Goal: Task Accomplishment & Management: Manage account settings

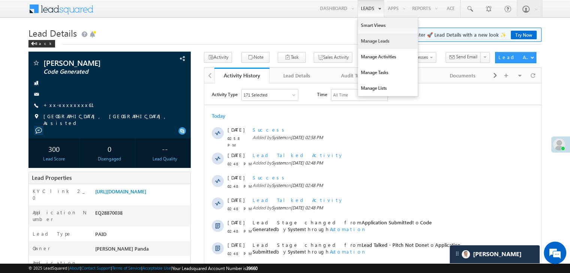
click at [367, 41] on link "Manage Leads" at bounding box center [388, 41] width 60 height 16
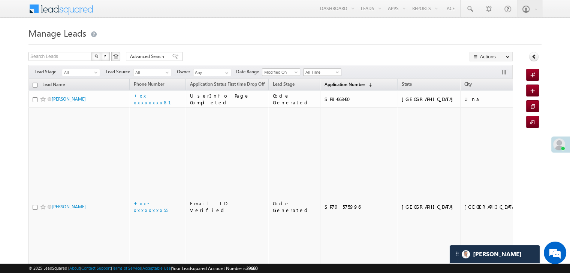
click at [332, 83] on span "Application Number" at bounding box center [344, 85] width 40 height 6
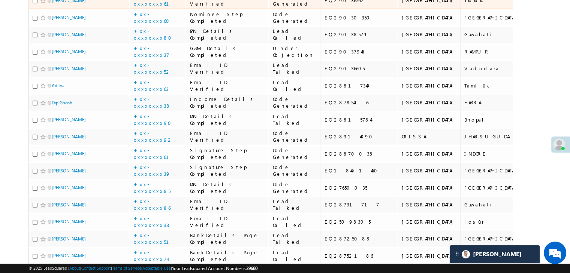
scroll to position [187, 0]
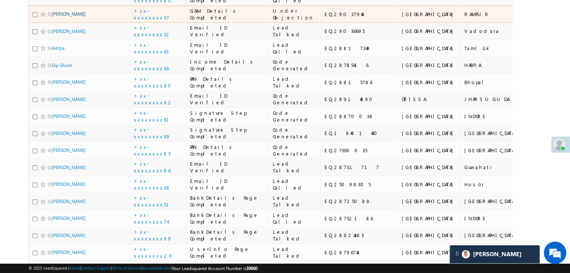
click at [66, 17] on link "meenakshi jain" at bounding box center [69, 14] width 34 height 6
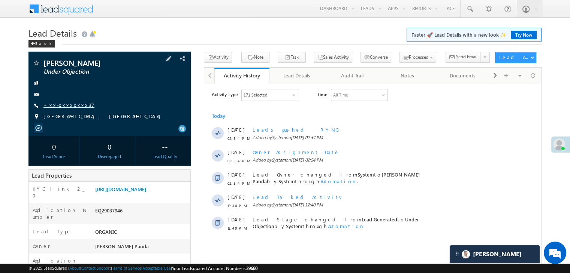
click at [60, 106] on link "+xx-xxxxxxxx37" at bounding box center [68, 105] width 51 height 6
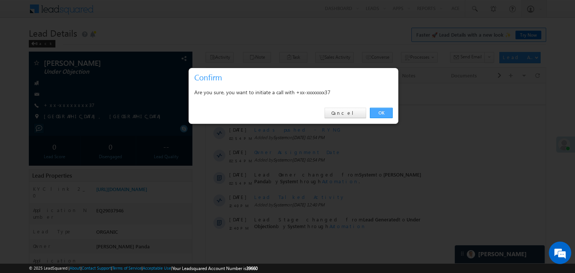
click at [382, 112] on link "OK" at bounding box center [381, 113] width 23 height 10
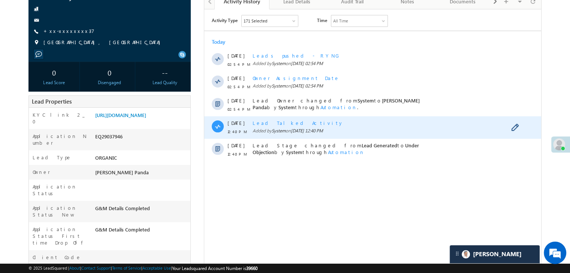
scroll to position [75, 0]
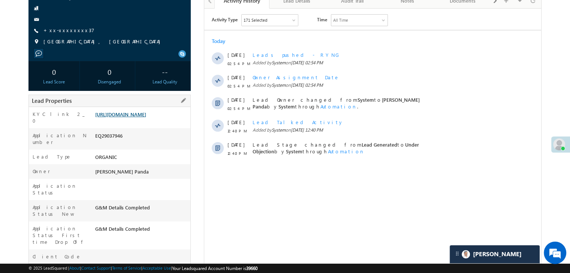
click at [144, 118] on link "https://angelbroking1-pk3em7sa.customui-test.leadsquared.com?leadId=016cd0c3-f0…" at bounding box center [120, 114] width 51 height 6
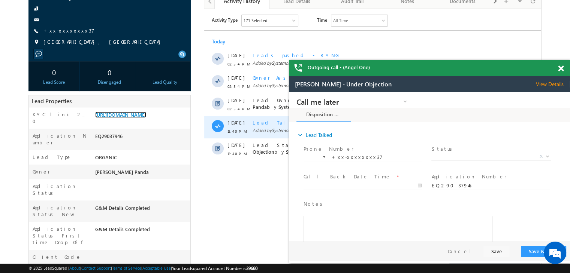
scroll to position [0, 0]
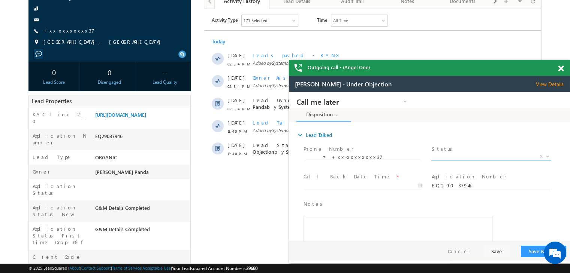
click at [491, 158] on span "X" at bounding box center [490, 156] width 119 height 7
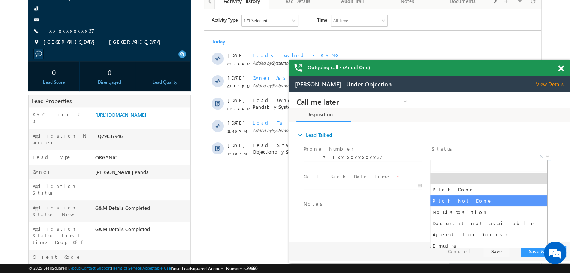
select select "Pitch Not Done"
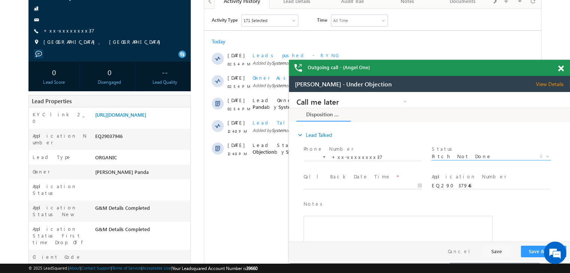
type input "09/16/25 3:15 PM"
click at [371, 183] on input "09/16/25 3:15 PM" at bounding box center [362, 185] width 118 height 7
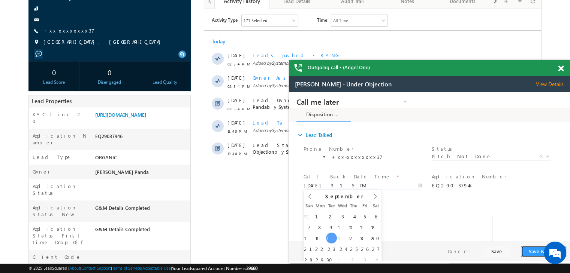
click at [530, 249] on button "Save & Close" at bounding box center [542, 252] width 45 height 12
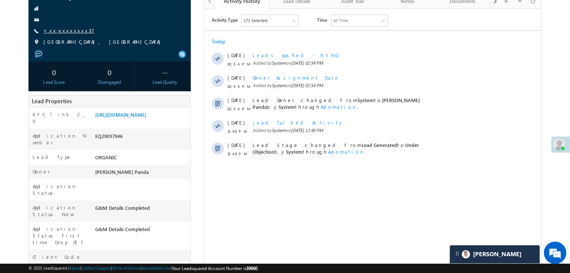
click at [68, 32] on link "+xx-xxxxxxxx37" at bounding box center [68, 30] width 51 height 6
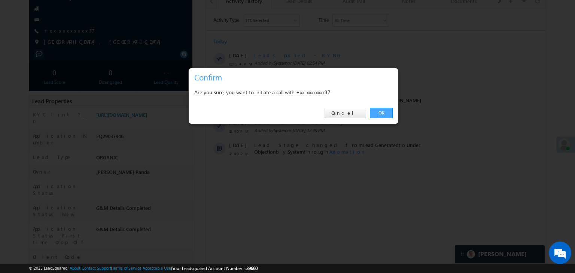
click at [379, 112] on link "OK" at bounding box center [381, 113] width 23 height 10
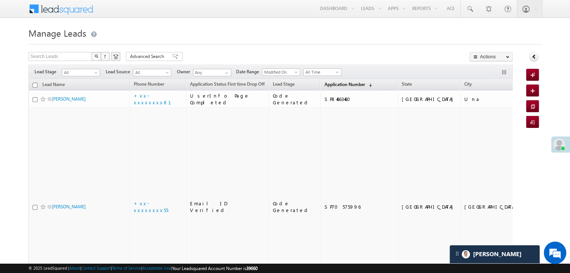
click at [328, 85] on span "Application Number" at bounding box center [344, 85] width 40 height 6
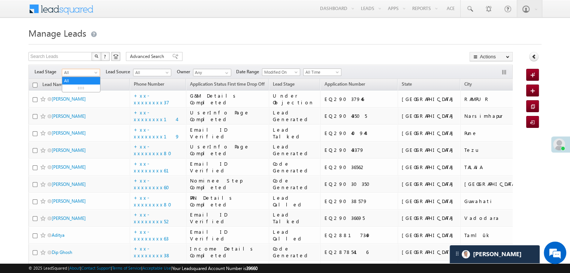
click at [95, 74] on span at bounding box center [97, 74] width 6 height 6
click at [86, 87] on link "Lead Generated" at bounding box center [81, 88] width 38 height 7
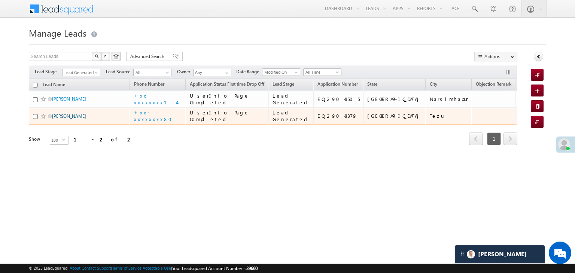
click at [63, 119] on link "[PERSON_NAME]" at bounding box center [69, 116] width 34 height 6
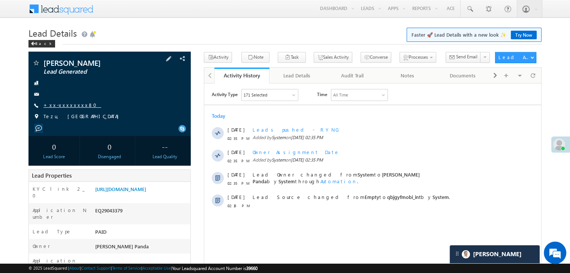
click at [58, 105] on link "+xx-xxxxxxxx80" at bounding box center [72, 105] width 58 height 6
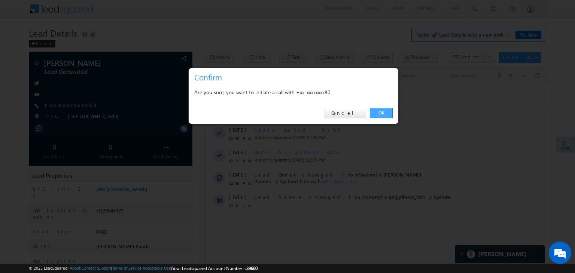
click at [380, 111] on link "OK" at bounding box center [381, 113] width 23 height 10
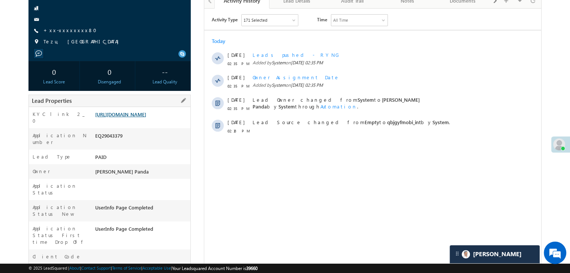
scroll to position [95, 0]
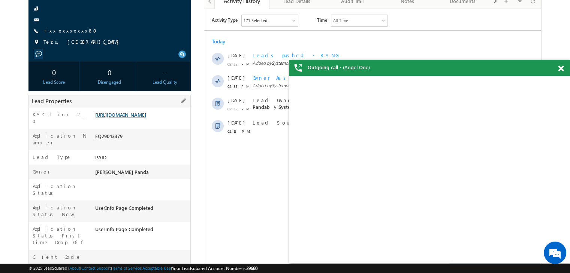
click at [133, 118] on link "[URL][DOMAIN_NAME]" at bounding box center [120, 115] width 51 height 6
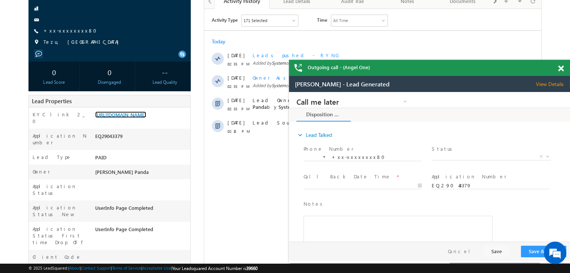
scroll to position [0, 0]
click at [71, 30] on link "+xx-xxxxxxxx80" at bounding box center [72, 30] width 58 height 6
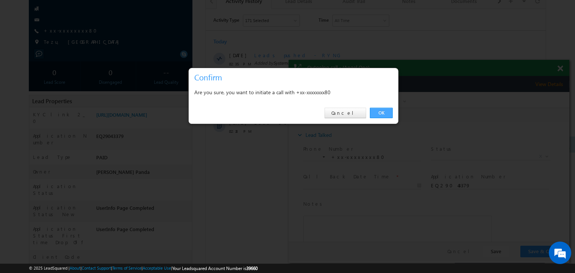
click at [379, 111] on link "OK" at bounding box center [381, 113] width 23 height 10
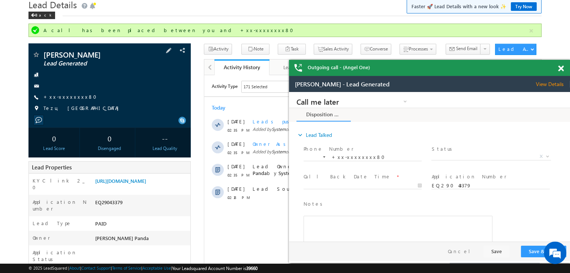
scroll to position [20, 0]
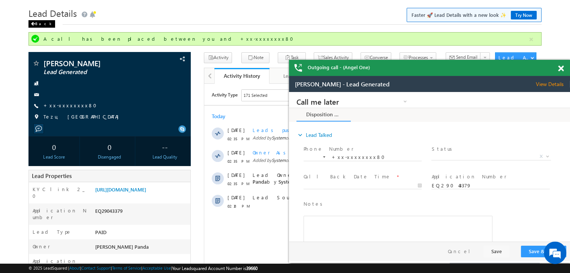
click at [39, 24] on div "Back" at bounding box center [41, 23] width 27 height 7
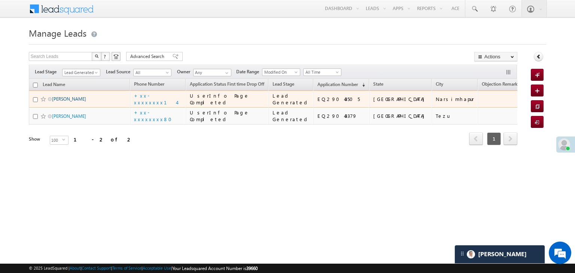
click at [69, 102] on link "[PERSON_NAME]" at bounding box center [69, 99] width 34 height 6
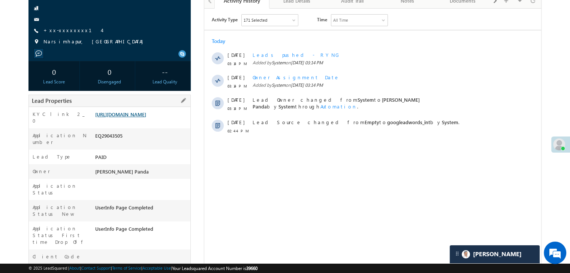
click at [127, 118] on link "[URL][DOMAIN_NAME]" at bounding box center [120, 114] width 51 height 6
click at [67, 30] on link "+xx-xxxxxxxx14" at bounding box center [72, 30] width 58 height 6
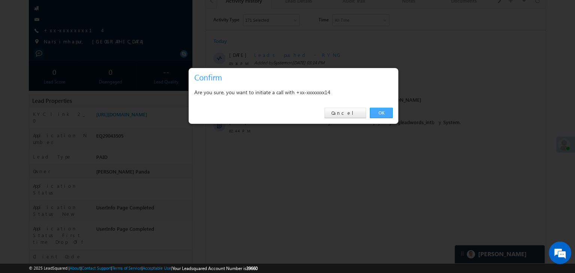
click at [379, 109] on link "OK" at bounding box center [381, 113] width 23 height 10
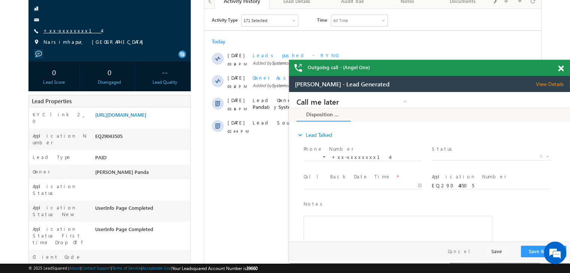
click at [65, 29] on link "+xx-xxxxxxxx14" at bounding box center [72, 30] width 58 height 6
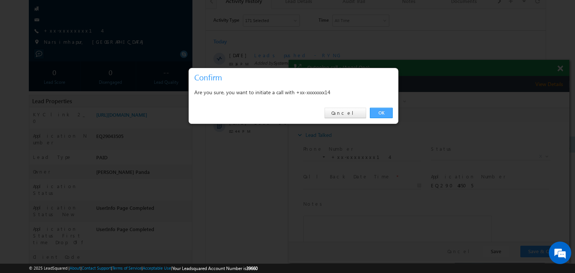
click at [380, 113] on link "OK" at bounding box center [381, 113] width 23 height 10
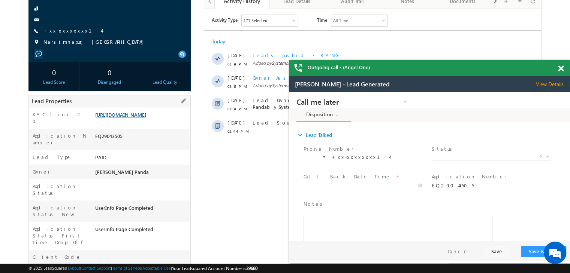
click at [140, 118] on link "[URL][DOMAIN_NAME]" at bounding box center [120, 115] width 51 height 6
click at [560, 68] on span at bounding box center [561, 69] width 6 height 6
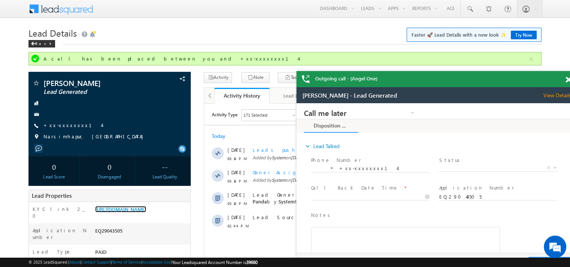
click at [568, 79] on span at bounding box center [568, 80] width 6 height 6
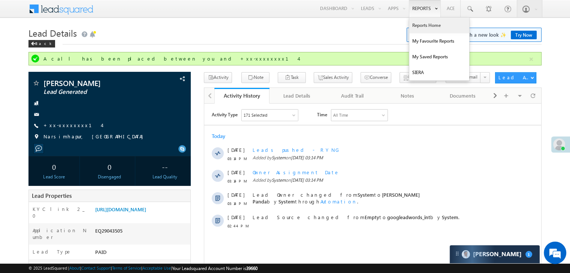
click at [421, 24] on link "Reports Home" at bounding box center [439, 26] width 60 height 16
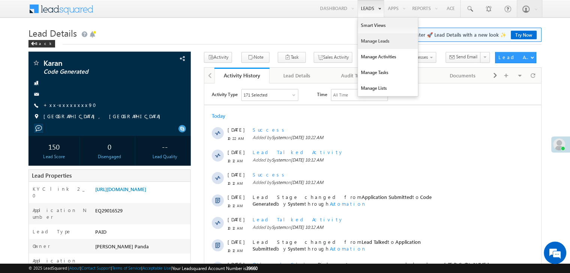
click at [371, 39] on link "Manage Leads" at bounding box center [388, 41] width 60 height 16
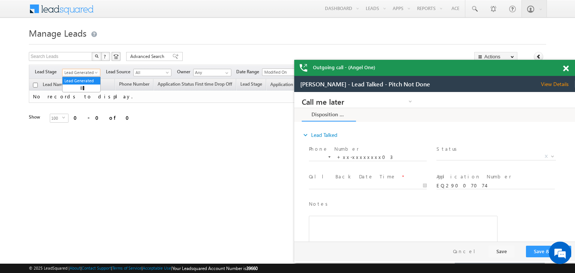
click at [94, 73] on span at bounding box center [97, 74] width 6 height 6
click at [84, 82] on link "All" at bounding box center [82, 81] width 38 height 7
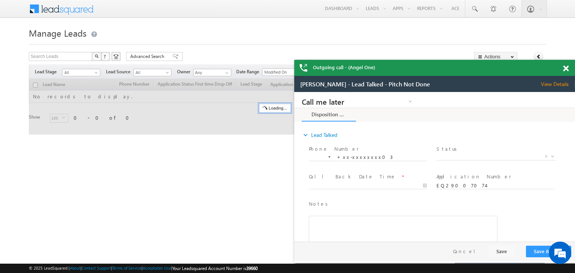
click at [564, 69] on span at bounding box center [566, 69] width 6 height 6
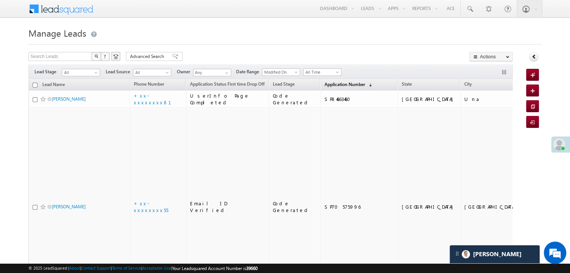
click at [326, 85] on span "Application Number" at bounding box center [344, 85] width 40 height 6
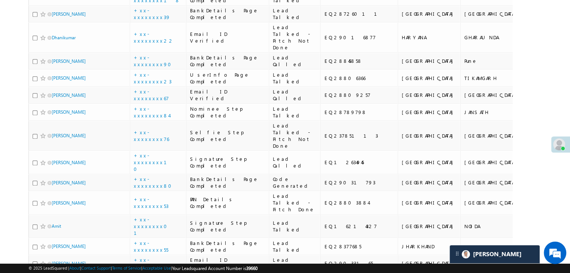
scroll to position [674, 0]
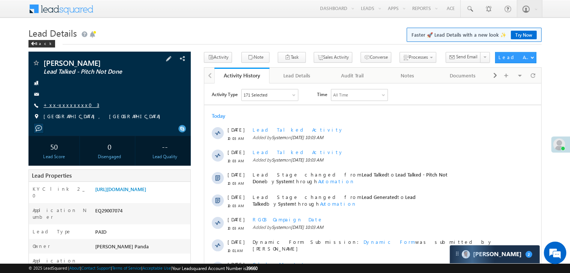
click at [70, 105] on link "+xx-xxxxxxxx03" at bounding box center [71, 105] width 56 height 6
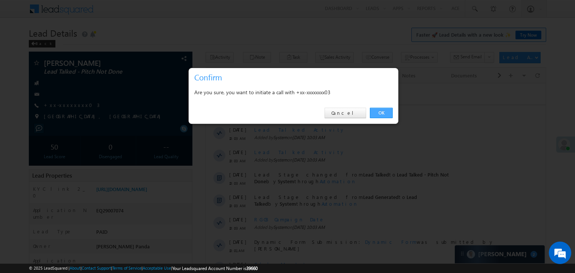
click at [384, 112] on link "OK" at bounding box center [381, 113] width 23 height 10
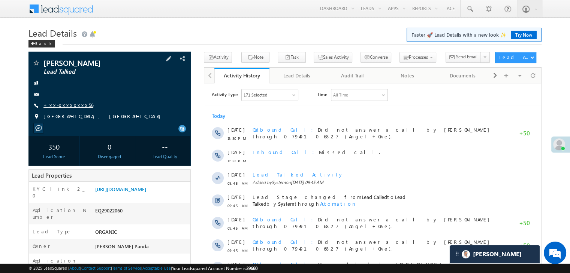
click at [70, 107] on link "+xx-xxxxxxxx56" at bounding box center [68, 105] width 50 height 6
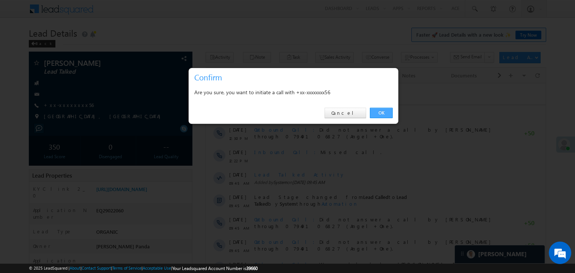
click at [380, 113] on link "OK" at bounding box center [381, 113] width 23 height 10
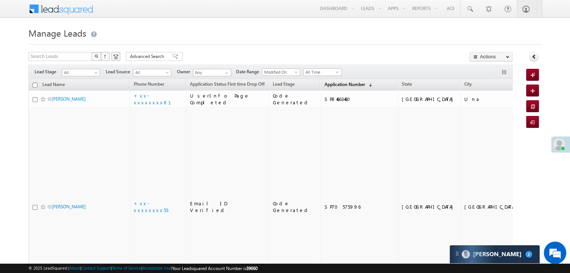
click at [324, 86] on span "Application Number" at bounding box center [344, 85] width 40 height 6
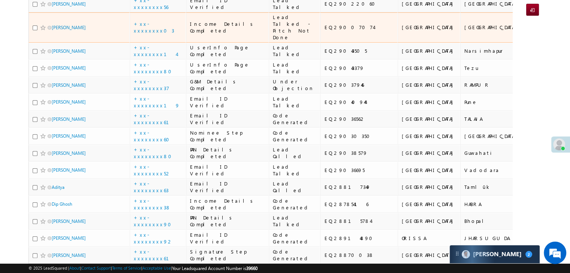
scroll to position [150, 0]
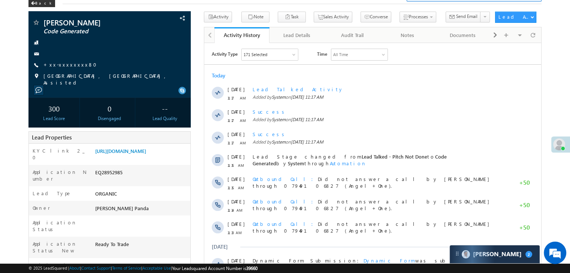
scroll to position [75, 0]
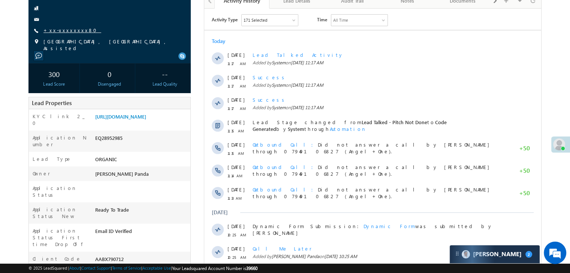
click at [60, 31] on link "+xx-xxxxxxxx80" at bounding box center [72, 30] width 58 height 6
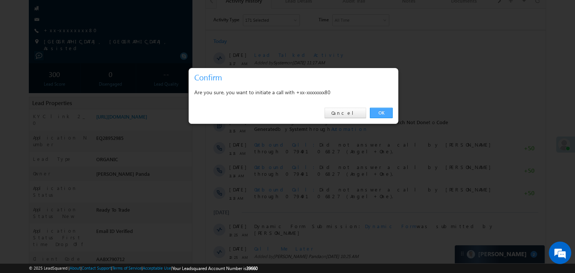
click at [378, 113] on link "OK" at bounding box center [381, 113] width 23 height 10
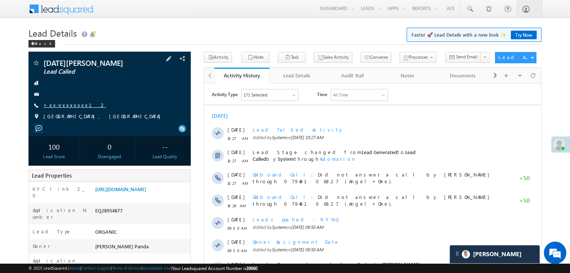
click at [69, 107] on link "+xx-xxxxxxxx12" at bounding box center [74, 105] width 63 height 6
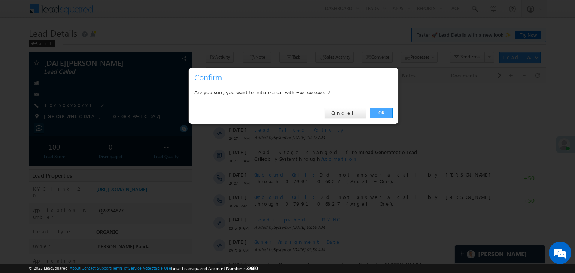
click at [379, 114] on link "OK" at bounding box center [381, 113] width 23 height 10
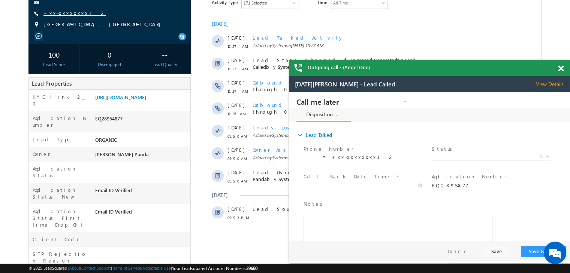
click at [64, 13] on link "+xx-xxxxxxxx12" at bounding box center [74, 13] width 63 height 6
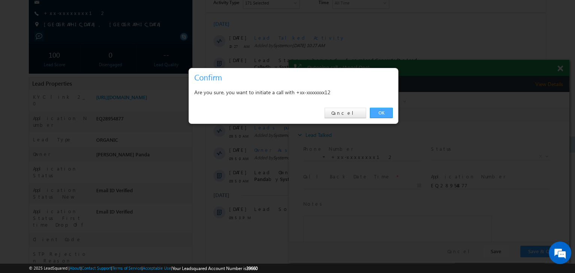
click at [385, 111] on link "OK" at bounding box center [381, 113] width 23 height 10
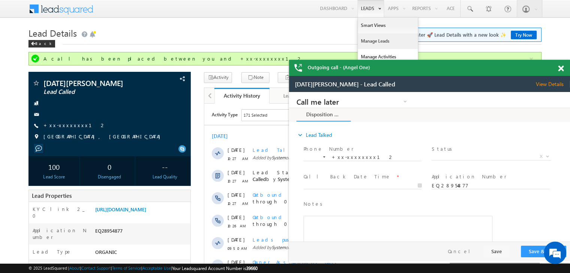
click at [370, 43] on link "Manage Leads" at bounding box center [388, 41] width 60 height 16
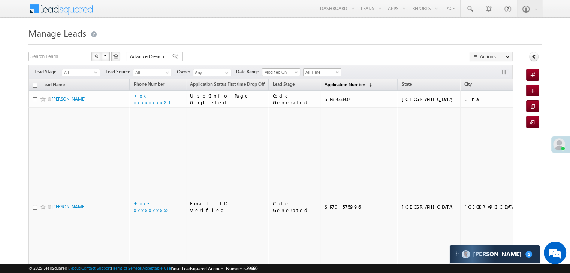
click at [332, 88] on link "Application Number (sorted descending)" at bounding box center [347, 85] width 55 height 10
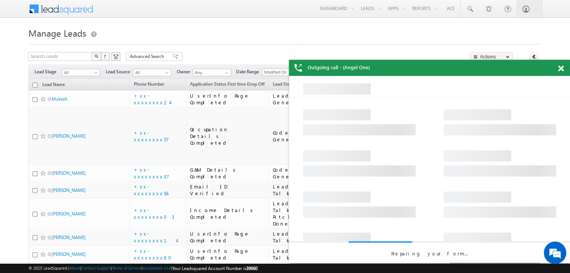
click at [561, 67] on span at bounding box center [561, 69] width 6 height 6
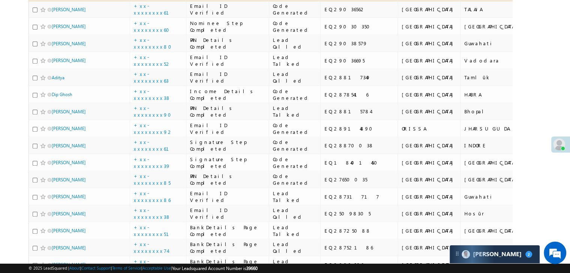
scroll to position [337, 0]
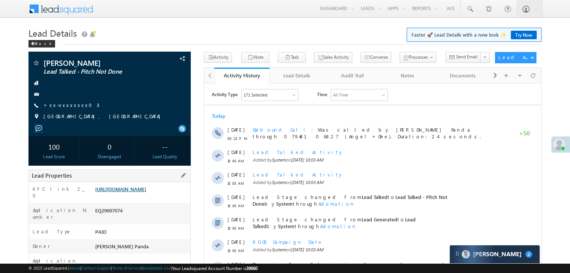
click at [136, 192] on link "[URL][DOMAIN_NAME]" at bounding box center [120, 189] width 51 height 6
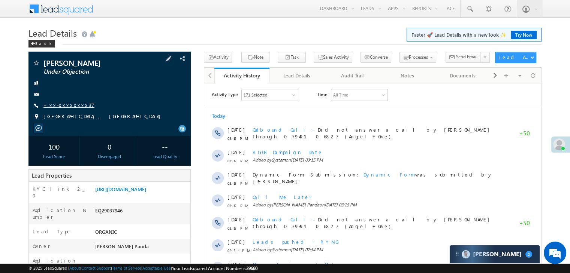
click at [61, 106] on link "+xx-xxxxxxxx37" at bounding box center [68, 105] width 51 height 6
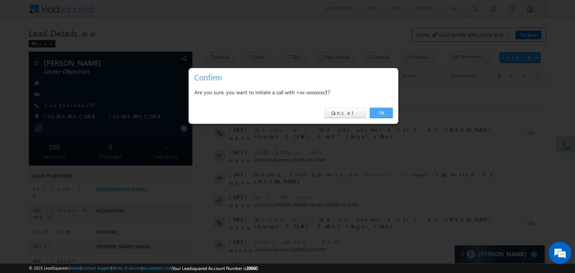
click at [380, 112] on link "OK" at bounding box center [381, 113] width 23 height 10
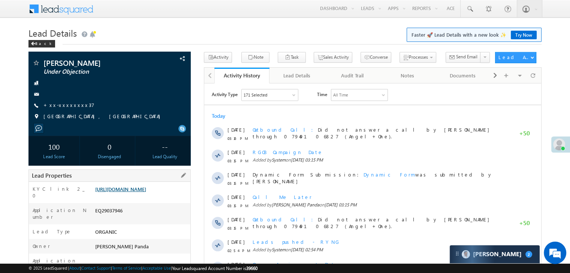
click at [127, 192] on link "[URL][DOMAIN_NAME]" at bounding box center [120, 189] width 51 height 6
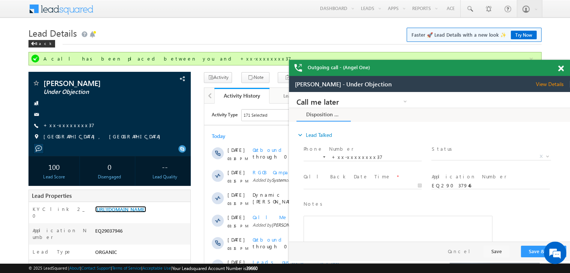
click at [559, 69] on span at bounding box center [561, 69] width 6 height 6
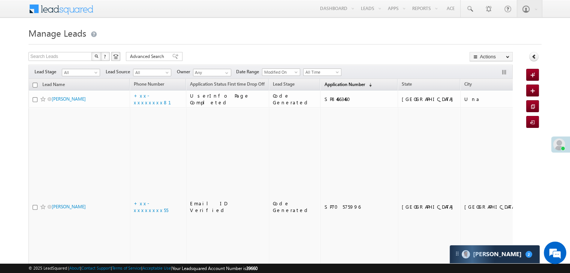
click at [333, 85] on span "Application Number" at bounding box center [344, 85] width 40 height 6
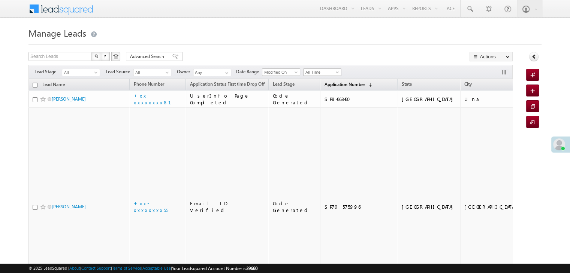
click at [324, 86] on span "Application Number" at bounding box center [344, 85] width 40 height 6
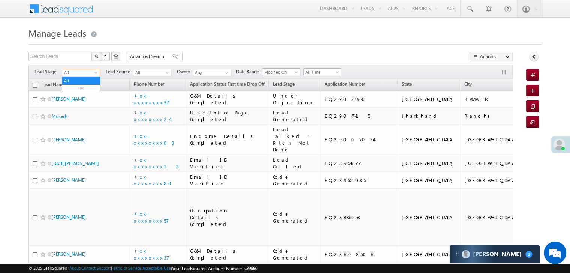
click at [96, 75] on span at bounding box center [97, 74] width 6 height 6
click at [84, 92] on link "Lead Generated" at bounding box center [81, 88] width 38 height 7
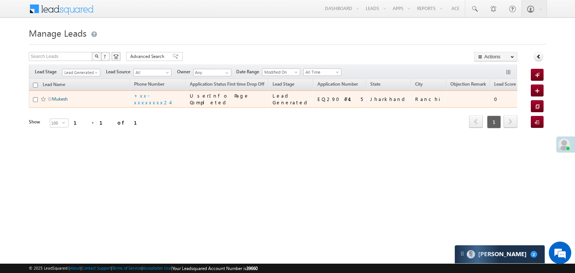
click at [61, 102] on link "Mukesh" at bounding box center [60, 99] width 16 height 6
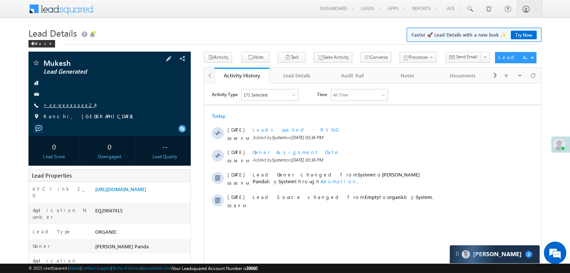
click at [64, 108] on link "+xx-xxxxxxxx24" at bounding box center [68, 105] width 51 height 6
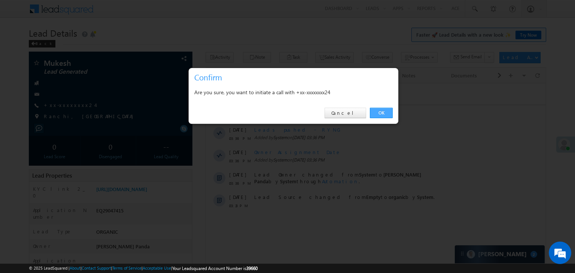
click at [381, 112] on link "OK" at bounding box center [381, 113] width 23 height 10
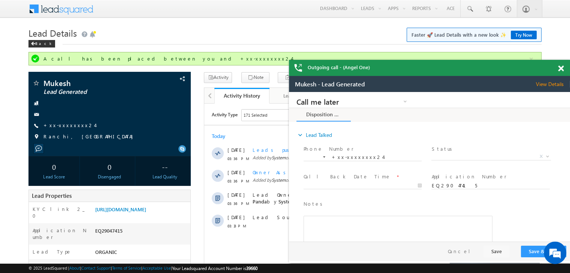
click at [559, 71] on span at bounding box center [561, 69] width 6 height 6
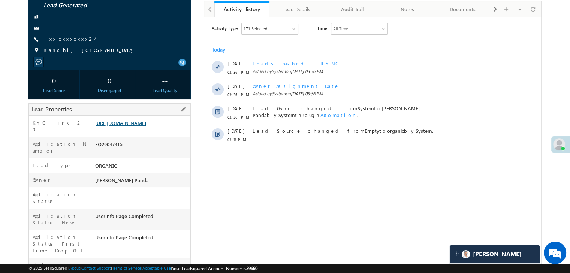
scroll to position [75, 0]
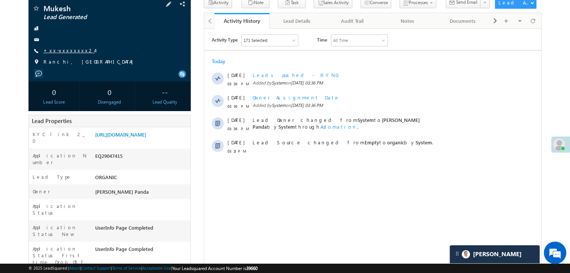
click at [60, 52] on link "+xx-xxxxxxxx24" at bounding box center [68, 50] width 51 height 6
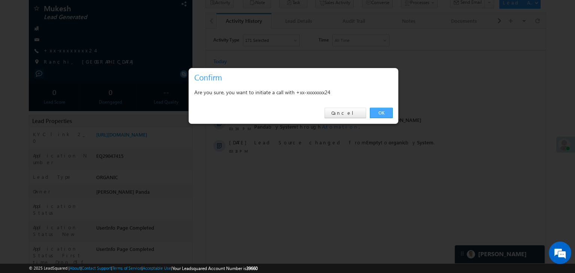
click at [385, 114] on link "OK" at bounding box center [381, 113] width 23 height 10
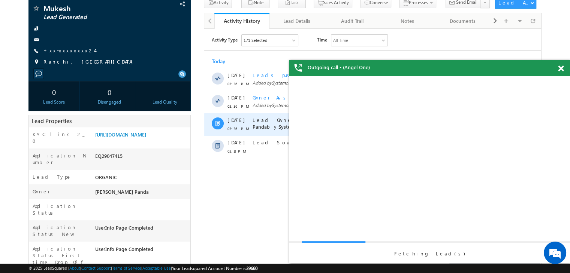
scroll to position [0, 0]
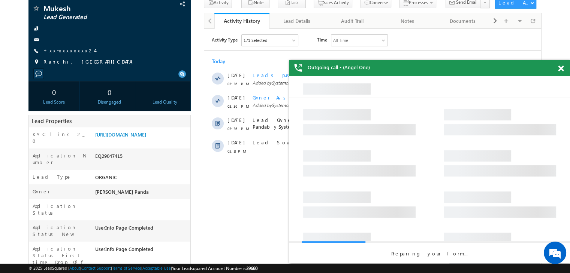
click at [559, 68] on span at bounding box center [561, 69] width 6 height 6
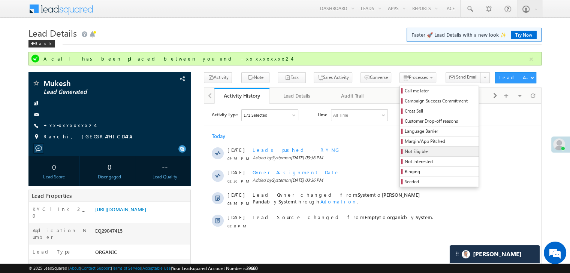
click at [410, 150] on span "Not Eligible" at bounding box center [439, 151] width 71 height 7
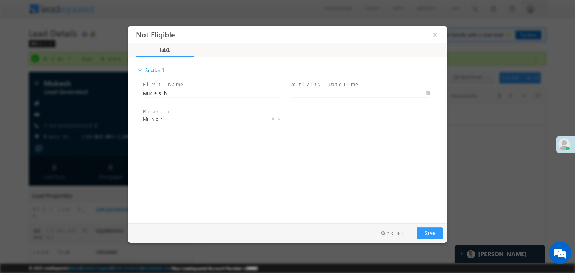
type input "09/16/25 3:48 PM"
click at [349, 90] on input "09/16/25 3:48 PM" at bounding box center [360, 93] width 139 height 7
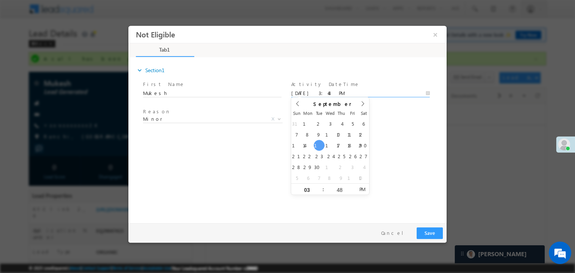
click at [398, 121] on div "Reason * Minor Existing Client Out of India DRA - FDS Termination DRA - Already…" at bounding box center [294, 121] width 305 height 28
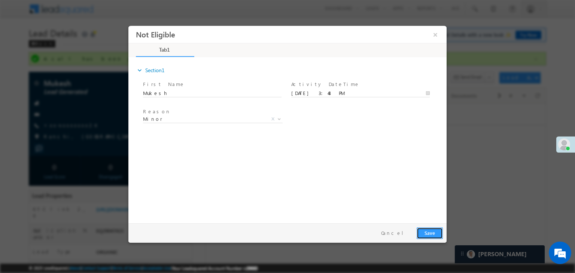
click at [428, 234] on button "Save" at bounding box center [430, 234] width 26 height 12
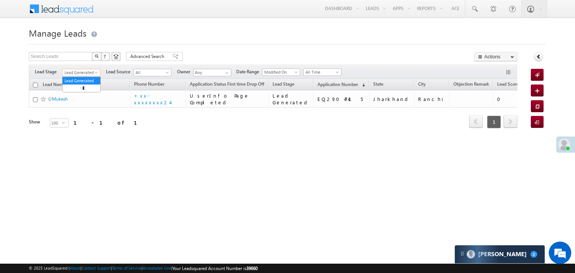
click at [96, 72] on span at bounding box center [97, 74] width 6 height 6
click at [80, 79] on link "All" at bounding box center [82, 81] width 38 height 7
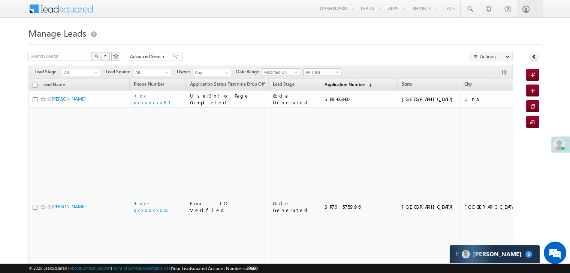
click at [324, 84] on span "Application Number" at bounding box center [344, 85] width 40 height 6
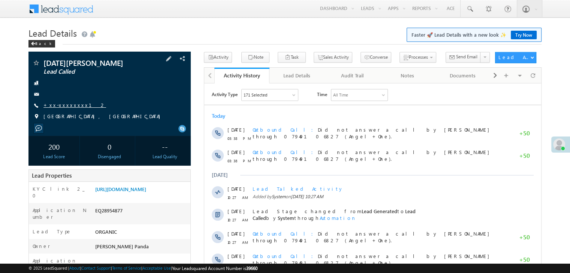
click at [73, 104] on link "+xx-xxxxxxxx12" at bounding box center [74, 105] width 63 height 6
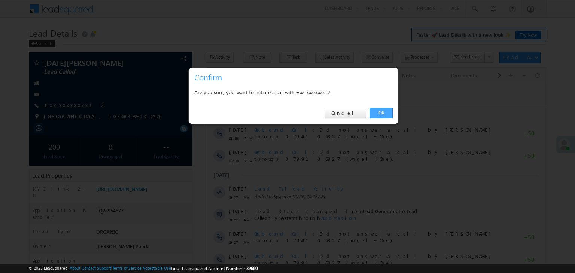
click at [384, 110] on link "OK" at bounding box center [381, 113] width 23 height 10
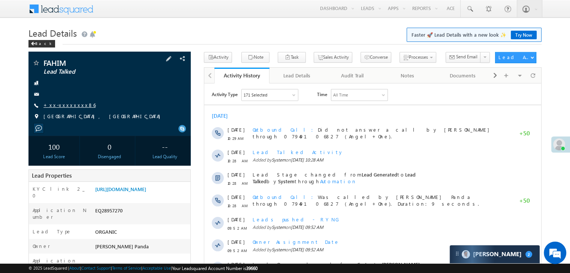
click at [58, 106] on link "+xx-xxxxxxxx86" at bounding box center [69, 105] width 52 height 6
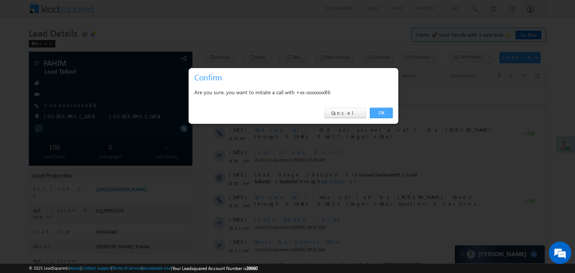
click at [379, 110] on link "OK" at bounding box center [381, 113] width 23 height 10
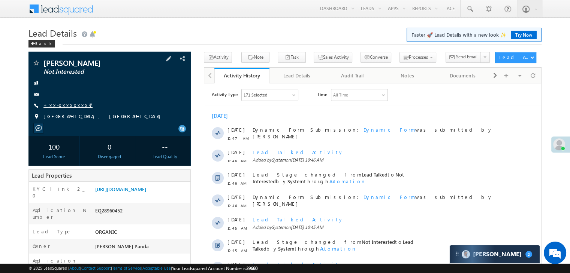
click at [64, 105] on link "+xx-xxxxxxxx47" at bounding box center [67, 105] width 49 height 6
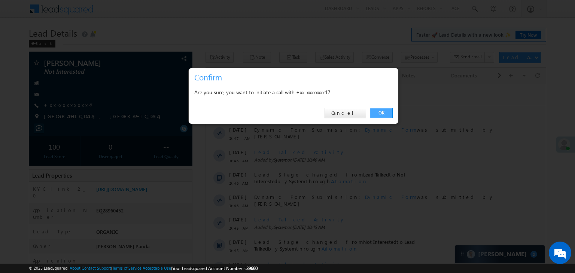
click at [377, 112] on link "OK" at bounding box center [381, 113] width 23 height 10
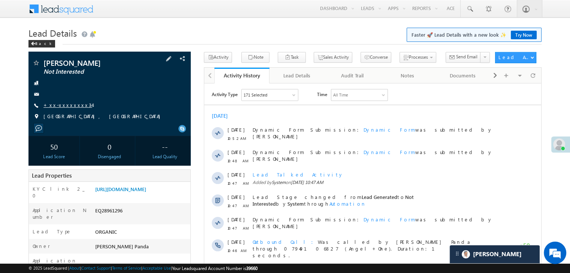
click at [66, 104] on link "+xx-xxxxxxxx34" at bounding box center [67, 105] width 49 height 6
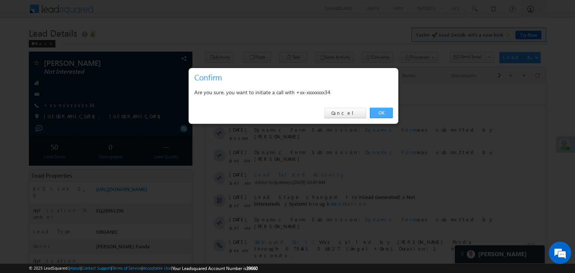
click at [382, 113] on link "OK" at bounding box center [381, 113] width 23 height 10
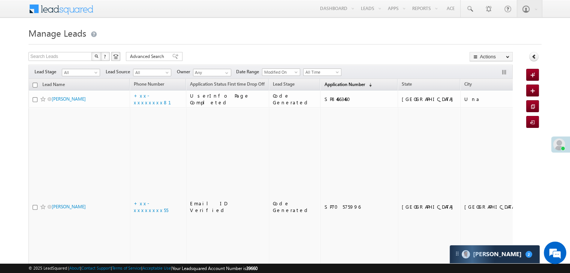
click at [326, 82] on span "Application Number" at bounding box center [344, 85] width 40 height 6
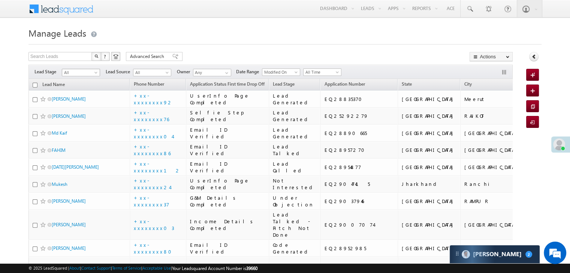
click span
click link "Lead Generated"
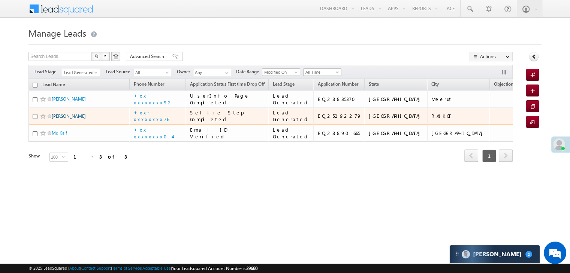
click link "[PERSON_NAME]"
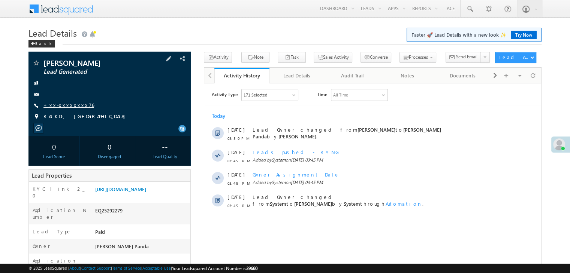
click at [72, 105] on link "+xx-xxxxxxxx76" at bounding box center [68, 105] width 51 height 6
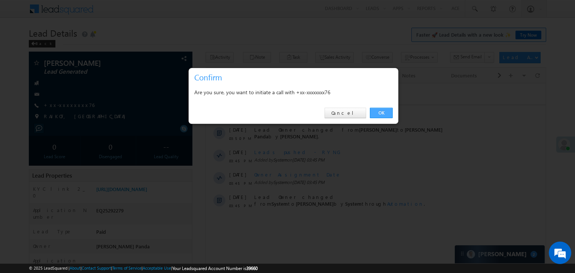
click at [383, 113] on link "OK" at bounding box center [381, 113] width 23 height 10
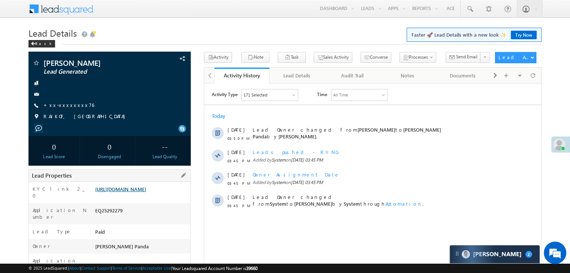
click at [139, 192] on link "[URL][DOMAIN_NAME]" at bounding box center [120, 189] width 51 height 6
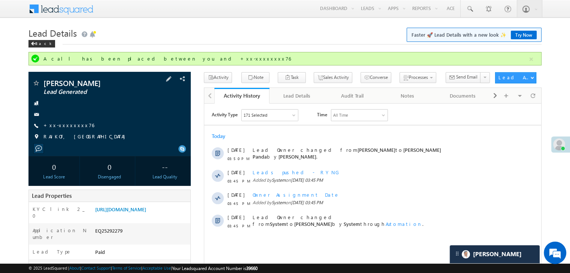
click at [67, 131] on div "Hirani hojefa Rasulbhai Lead Generated +xx-xxxxxxxx76" at bounding box center [109, 111] width 155 height 65
click at [69, 128] on link "+xx-xxxxxxxx76" at bounding box center [68, 125] width 51 height 6
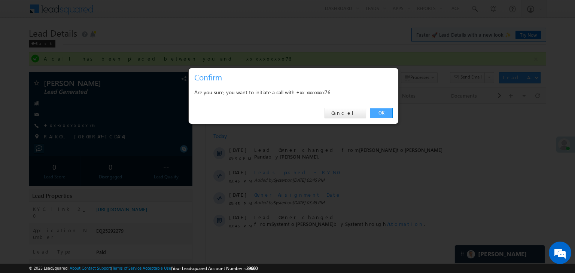
click at [380, 110] on link "OK" at bounding box center [381, 113] width 23 height 10
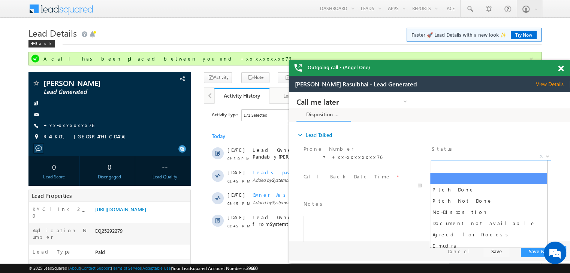
click at [491, 159] on span "X" at bounding box center [490, 156] width 119 height 7
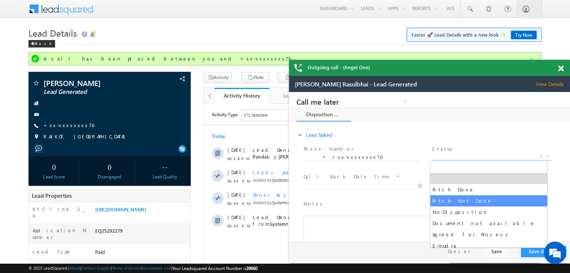
drag, startPoint x: 467, startPoint y: 198, endPoint x: 454, endPoint y: 197, distance: 13.6
select select "Pitch Not Done"
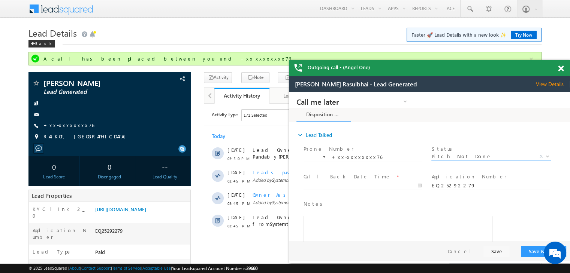
type input "09/16/25 3:54 PM"
click at [397, 183] on input "09/16/25 3:54 PM" at bounding box center [362, 185] width 118 height 7
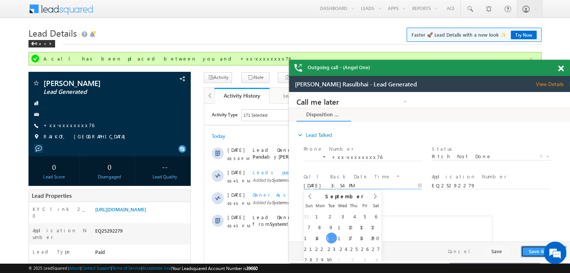
click at [530, 252] on button "Save & Close" at bounding box center [542, 252] width 45 height 12
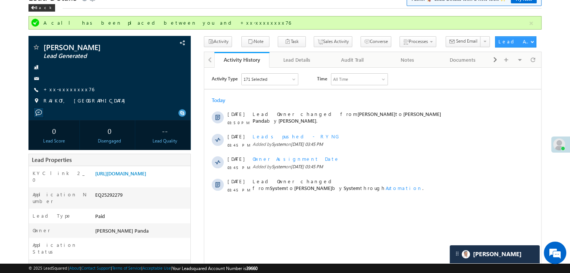
scroll to position [75, 0]
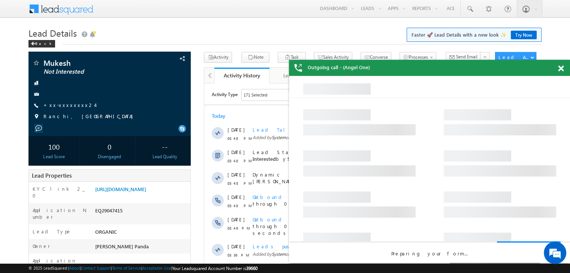
click at [558, 70] on span at bounding box center [561, 69] width 6 height 6
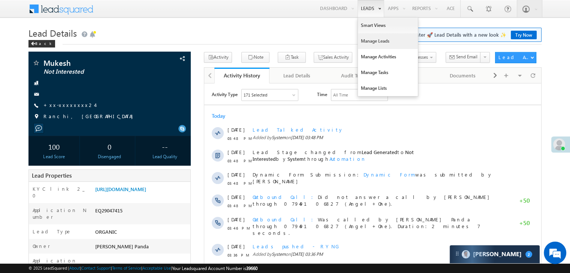
click at [367, 41] on link "Manage Leads" at bounding box center [388, 41] width 60 height 16
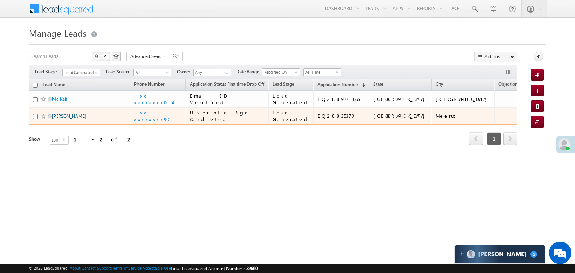
click at [67, 119] on link "[PERSON_NAME]" at bounding box center [69, 116] width 34 height 6
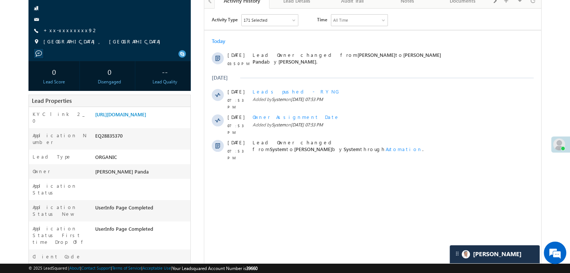
scroll to position [37, 0]
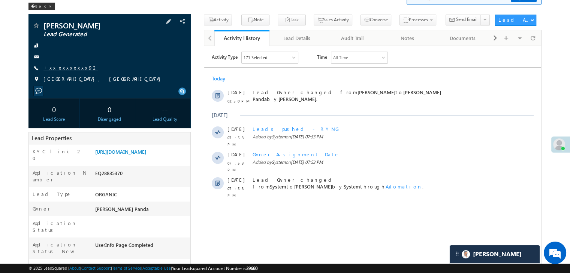
click at [66, 66] on link "+xx-xxxxxxxx92" at bounding box center [70, 67] width 55 height 6
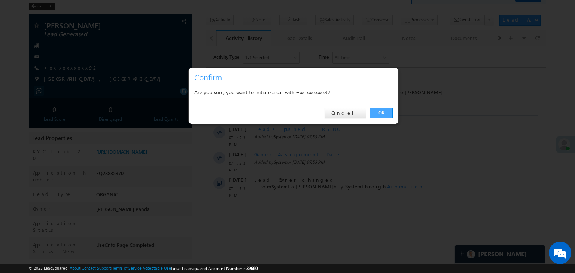
click at [381, 112] on link "OK" at bounding box center [381, 113] width 23 height 10
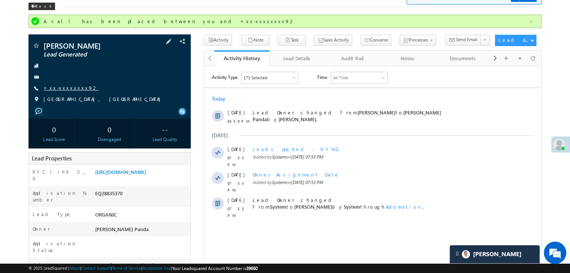
click at [70, 86] on link "+xx-xxxxxxxx92" at bounding box center [70, 88] width 55 height 6
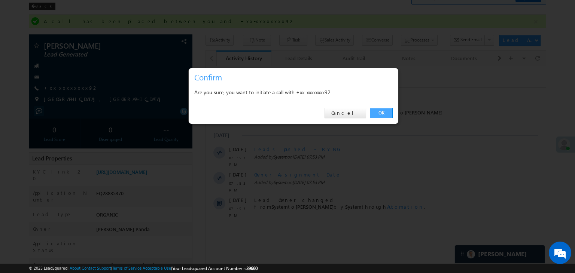
click at [379, 110] on link "OK" at bounding box center [381, 113] width 23 height 10
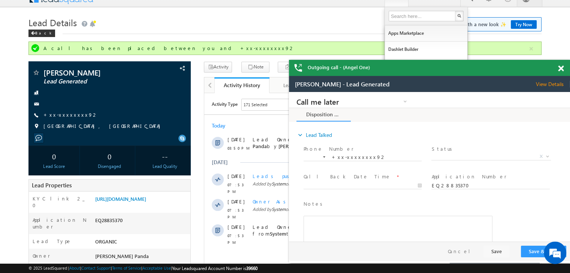
scroll to position [0, 0]
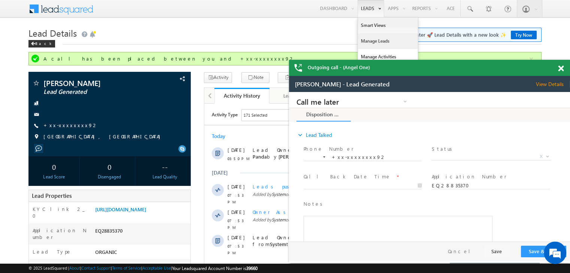
click at [367, 42] on link "Manage Leads" at bounding box center [388, 41] width 60 height 16
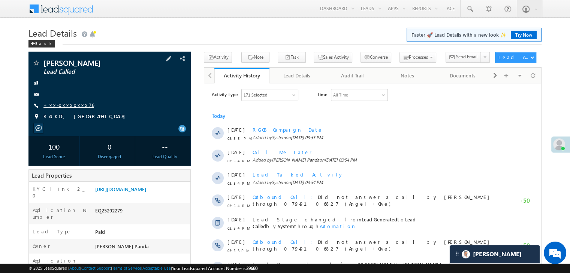
click at [58, 106] on link "+xx-xxxxxxxx76" at bounding box center [68, 105] width 51 height 6
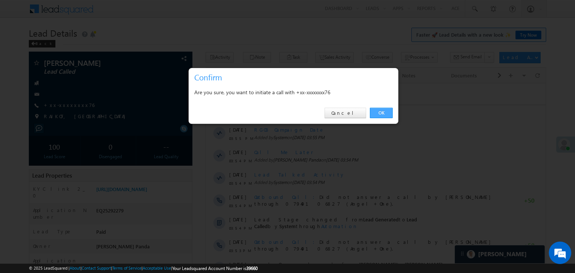
click at [379, 111] on link "OK" at bounding box center [381, 113] width 23 height 10
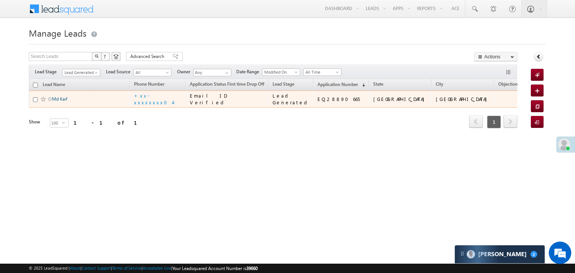
click at [65, 102] on link "Md Kaif" at bounding box center [59, 99] width 15 height 6
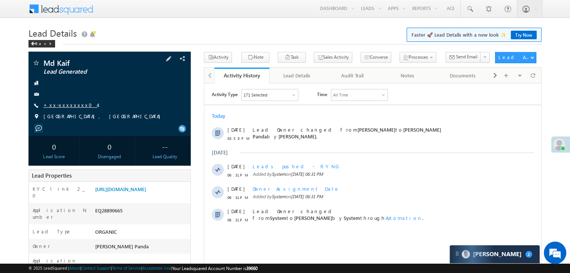
click at [67, 107] on link "+xx-xxxxxxxx04" at bounding box center [70, 105] width 54 height 6
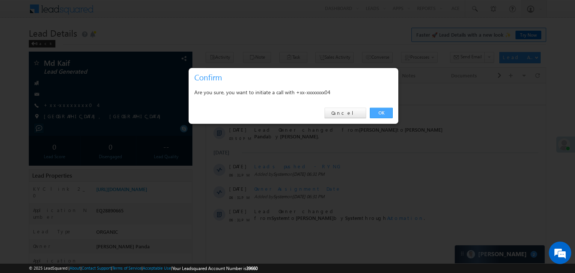
click at [379, 112] on link "OK" at bounding box center [381, 113] width 23 height 10
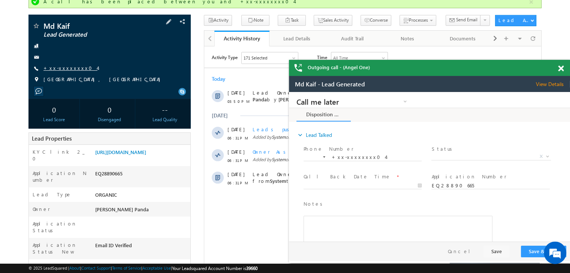
click at [64, 67] on link "+xx-xxxxxxxx04" at bounding box center [70, 68] width 54 height 6
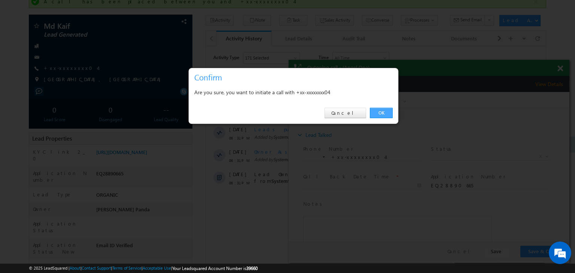
click at [383, 112] on link "OK" at bounding box center [381, 113] width 23 height 10
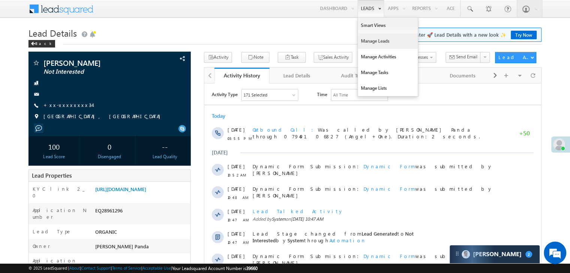
click at [373, 40] on link "Manage Leads" at bounding box center [388, 41] width 60 height 16
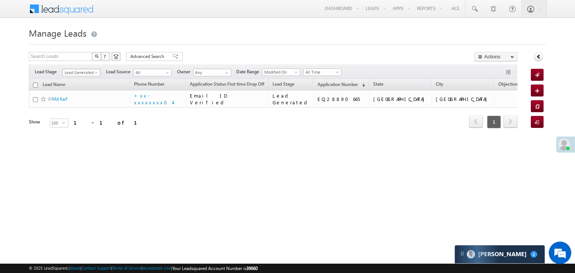
click at [97, 72] on span at bounding box center [97, 74] width 6 height 6
click at [83, 79] on link "All" at bounding box center [82, 81] width 38 height 7
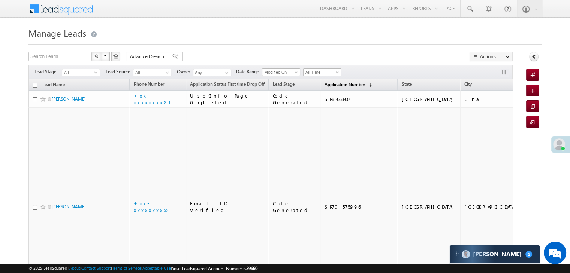
click at [325, 83] on span "Application Number" at bounding box center [344, 85] width 40 height 6
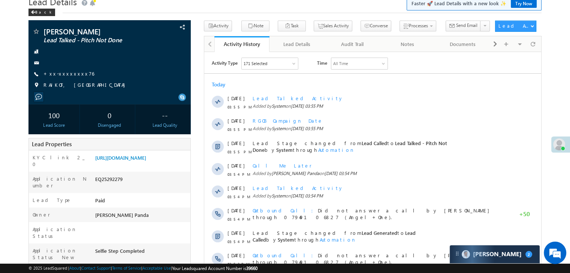
scroll to position [75, 0]
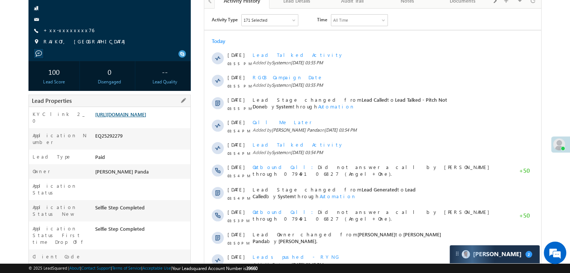
click at [137, 118] on link "[URL][DOMAIN_NAME]" at bounding box center [120, 114] width 51 height 6
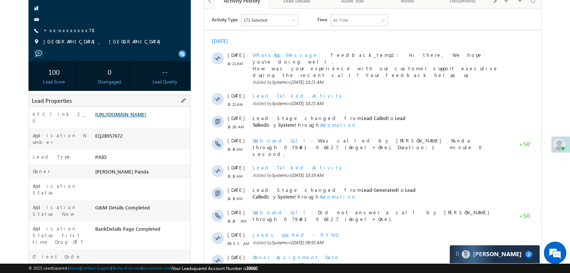
click at [145, 118] on link "https://angelbroking1-pk3em7sa.customui-test.leadsquared.com?leadId=cb92adcb-b9…" at bounding box center [120, 114] width 51 height 6
click at [65, 30] on link "+xx-xxxxxxxx78" at bounding box center [69, 30] width 53 height 6
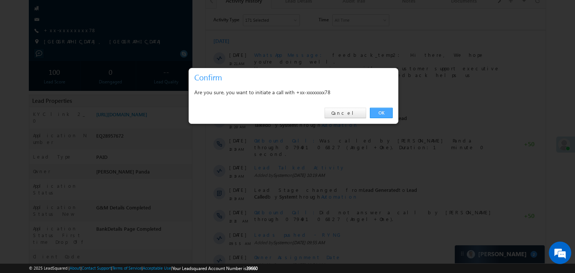
click at [382, 112] on link "OK" at bounding box center [381, 113] width 23 height 10
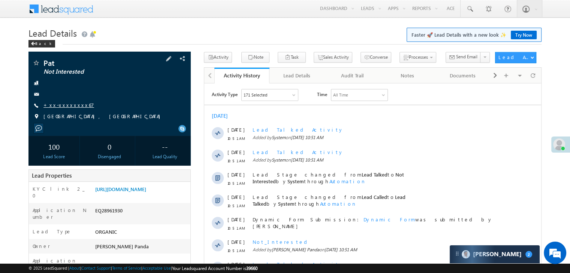
click at [68, 105] on link "+xx-xxxxxxxx67" at bounding box center [68, 105] width 51 height 6
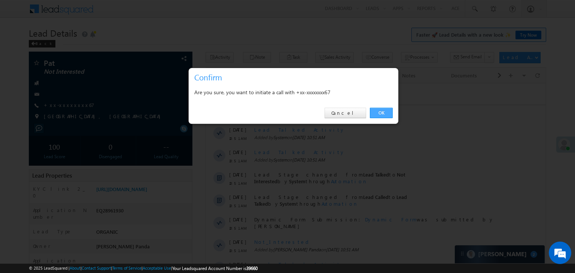
click at [382, 114] on link "OK" at bounding box center [381, 113] width 23 height 10
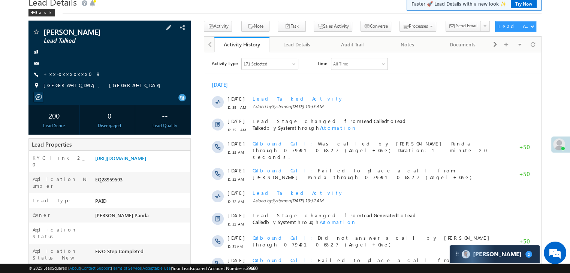
scroll to position [75, 0]
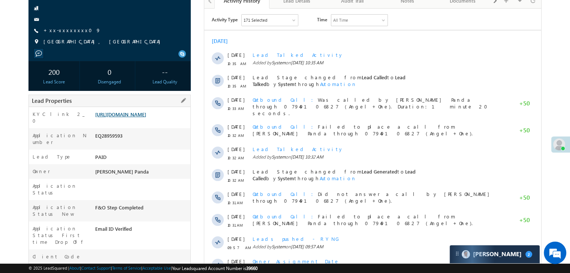
click at [145, 118] on link "https://angelbroking1-pk3em7sa.customui-test.leadsquared.com?leadId=cf4f3fb1-5c…" at bounding box center [120, 114] width 51 height 6
click at [63, 30] on link "+xx-xxxxxxxx09" at bounding box center [71, 30] width 57 height 6
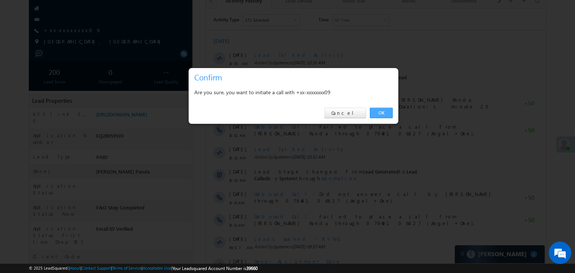
click at [380, 111] on link "OK" at bounding box center [381, 113] width 23 height 10
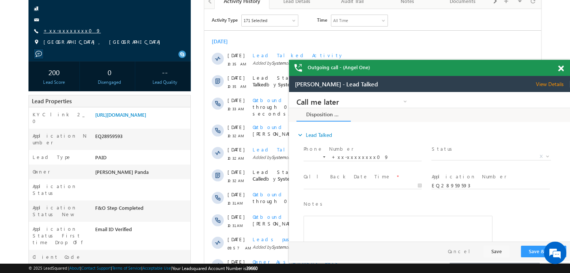
click at [75, 32] on link "+xx-xxxxxxxx09" at bounding box center [71, 30] width 57 height 6
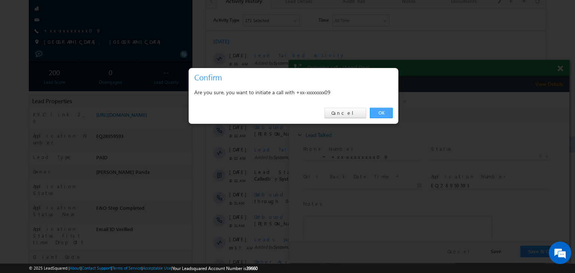
drag, startPoint x: 93, startPoint y: 18, endPoint x: 383, endPoint y: 110, distance: 304.6
click at [383, 110] on link "OK" at bounding box center [381, 113] width 23 height 10
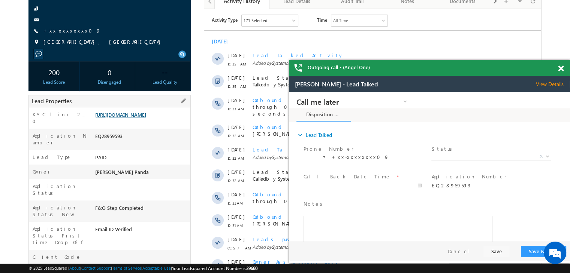
click at [146, 118] on link "[URL][DOMAIN_NAME]" at bounding box center [120, 115] width 51 height 6
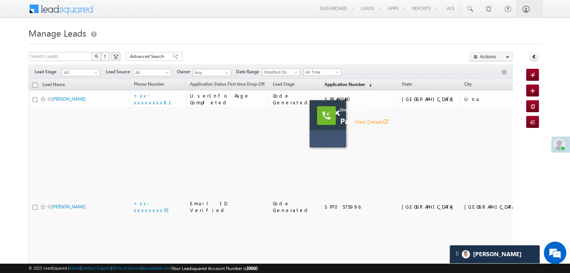
click at [325, 84] on span "Application Number" at bounding box center [344, 85] width 40 height 6
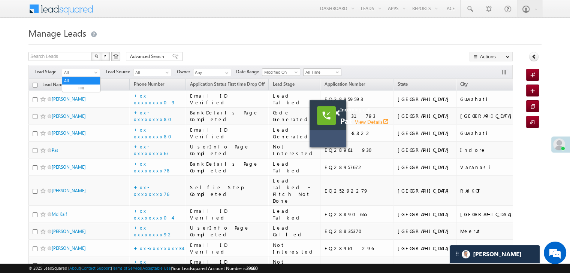
click at [95, 74] on span at bounding box center [97, 74] width 6 height 6
click at [84, 89] on link "Lead Generated" at bounding box center [81, 88] width 38 height 7
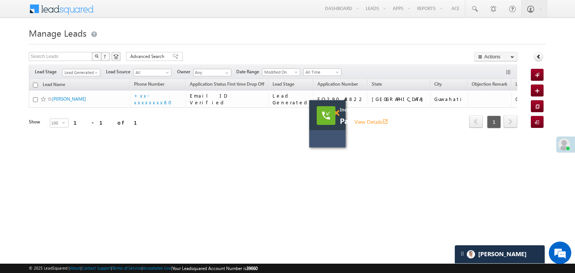
click at [337, 111] on span at bounding box center [337, 113] width 6 height 6
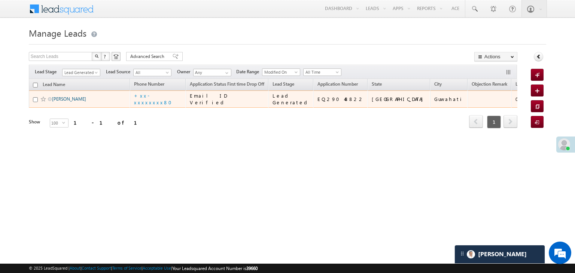
click at [53, 102] on link "[PERSON_NAME]" at bounding box center [69, 99] width 34 height 6
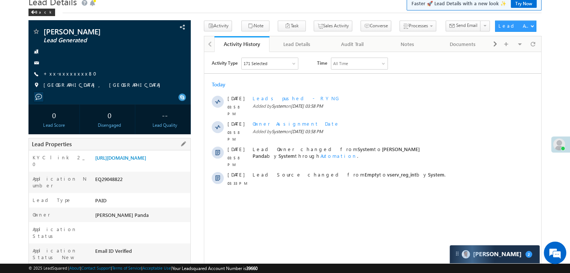
scroll to position [75, 0]
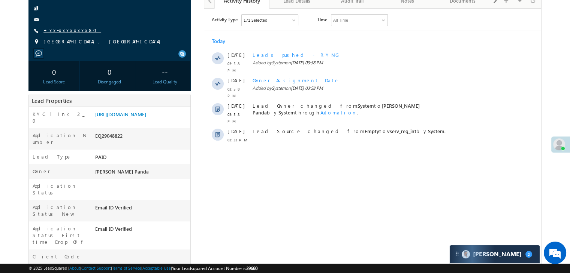
click at [66, 32] on link "+xx-xxxxxxxx80" at bounding box center [72, 30] width 58 height 6
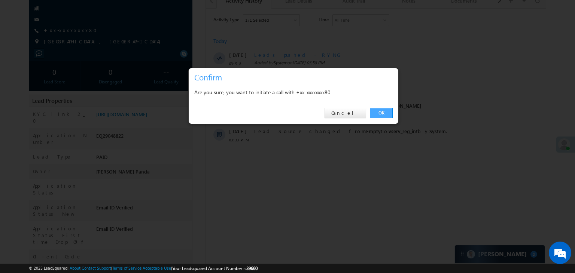
click at [381, 112] on link "OK" at bounding box center [381, 113] width 23 height 10
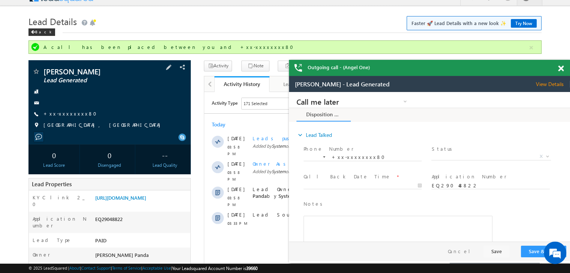
scroll to position [0, 0]
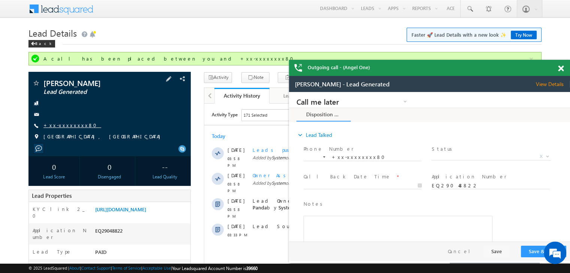
click at [66, 127] on link "+xx-xxxxxxxx80" at bounding box center [72, 125] width 58 height 6
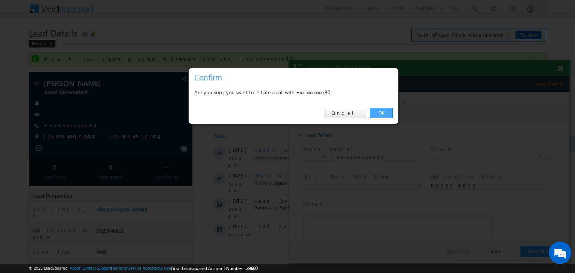
click at [382, 110] on link "OK" at bounding box center [381, 113] width 23 height 10
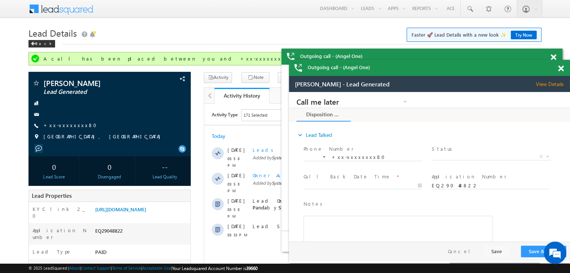
click at [561, 69] on span at bounding box center [561, 69] width 6 height 6
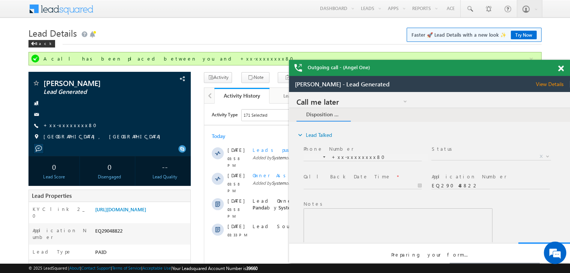
click at [561, 69] on span at bounding box center [561, 69] width 6 height 6
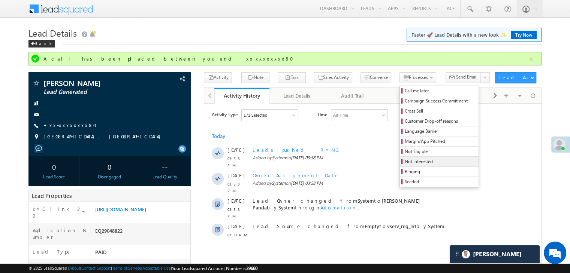
click at [405, 159] on span "Not Interested" at bounding box center [439, 161] width 71 height 7
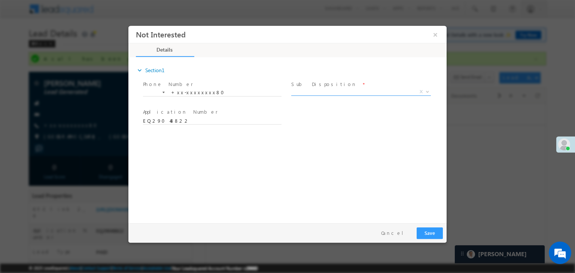
click at [361, 94] on span "X" at bounding box center [361, 91] width 140 height 7
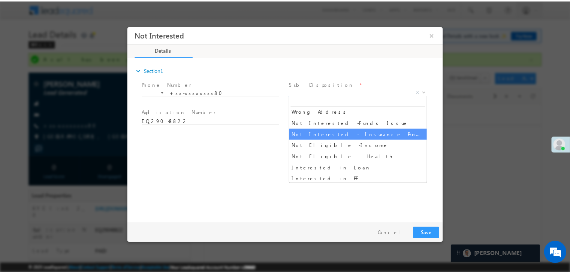
scroll to position [150, 0]
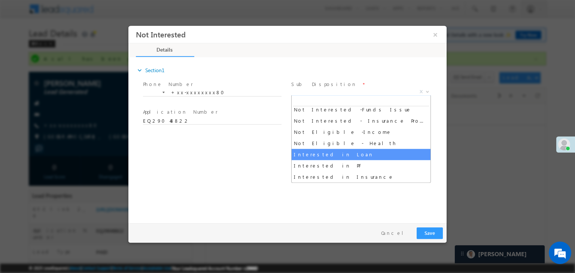
select select "Interested in Loan"
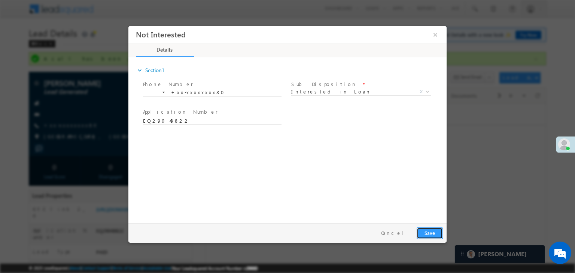
click at [426, 236] on button "Save" at bounding box center [430, 234] width 26 height 12
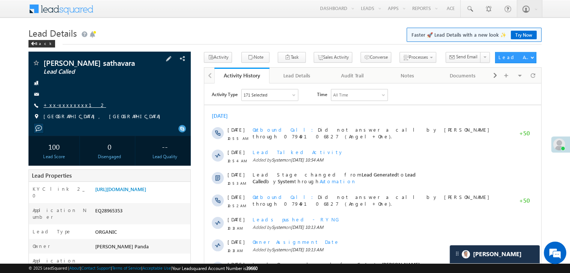
click at [67, 106] on link "+xx-xxxxxxxx12" at bounding box center [74, 105] width 63 height 6
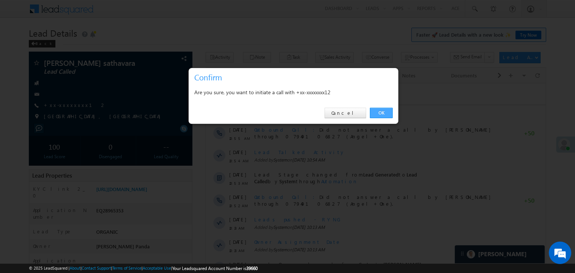
click at [382, 116] on link "OK" at bounding box center [381, 113] width 23 height 10
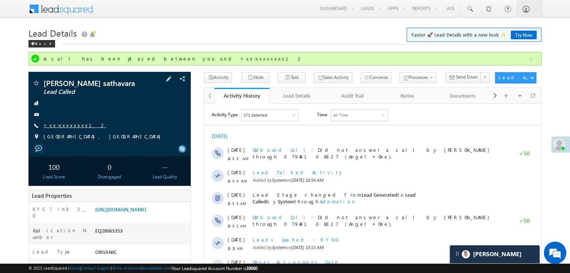
click at [69, 125] on link "+xx-xxxxxxxx12" at bounding box center [74, 125] width 63 height 6
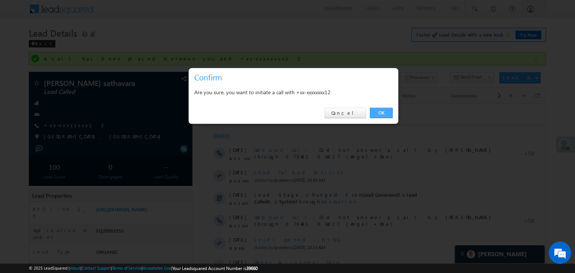
click at [377, 111] on link "OK" at bounding box center [381, 113] width 23 height 10
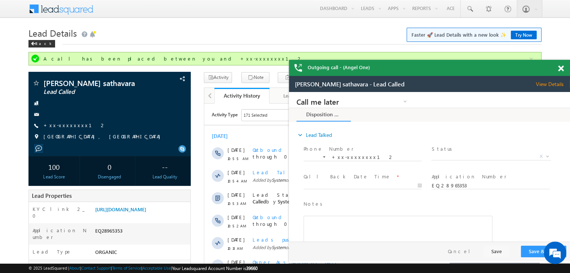
click at [561, 69] on span at bounding box center [561, 69] width 6 height 6
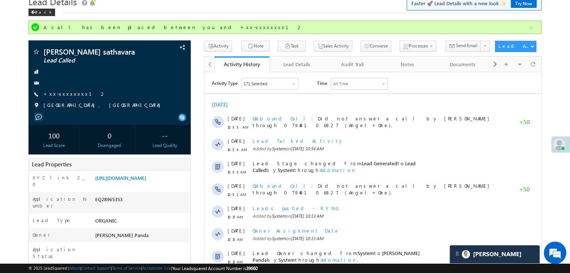
scroll to position [75, 0]
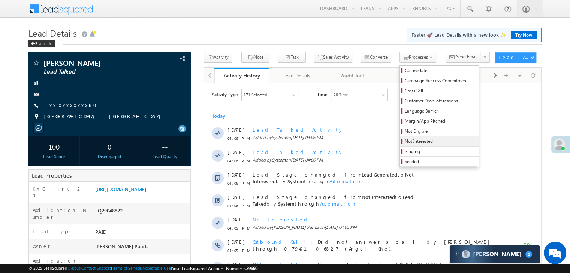
click at [404, 142] on span "Not Interested" at bounding box center [439, 141] width 71 height 7
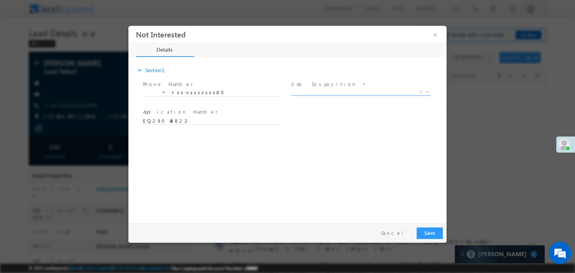
click at [350, 90] on span "X" at bounding box center [361, 91] width 140 height 7
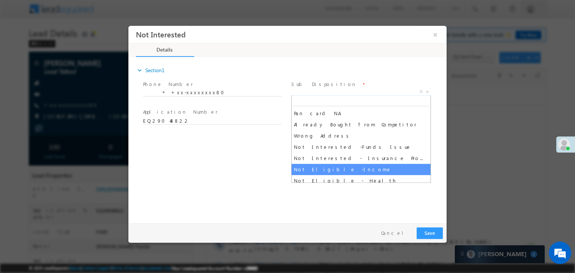
scroll to position [150, 0]
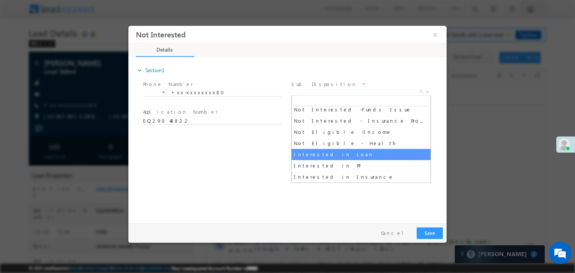
select select "Interested in Loan"
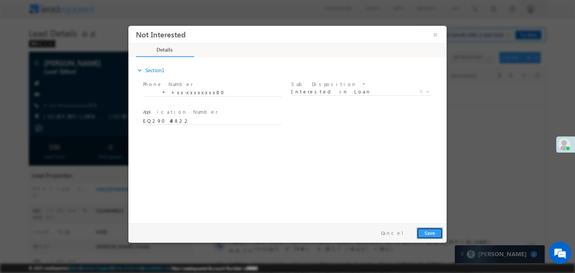
click at [426, 232] on button "Save" at bounding box center [430, 234] width 26 height 12
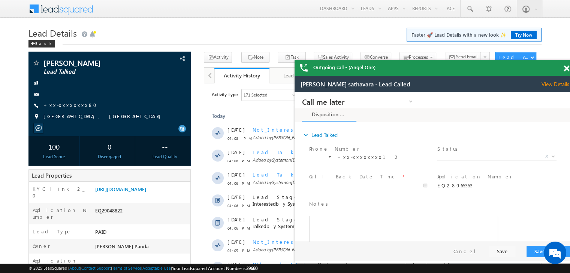
scroll to position [0, 0]
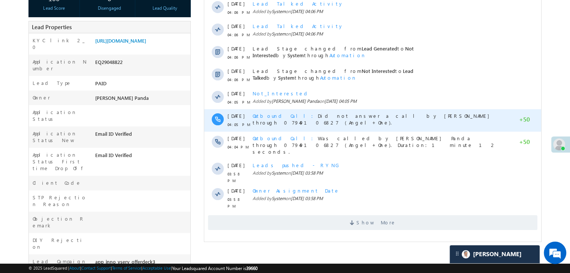
scroll to position [150, 0]
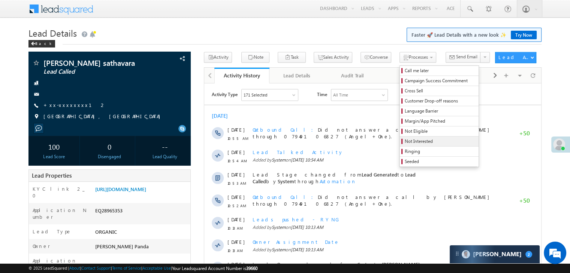
click at [410, 141] on span "Not Interested" at bounding box center [439, 141] width 71 height 7
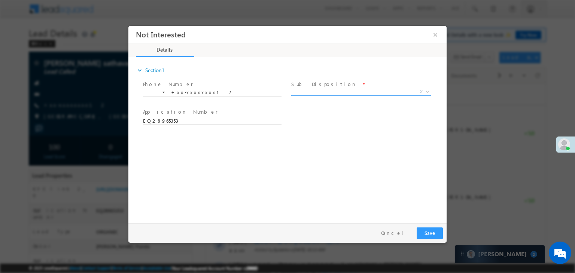
click at [330, 95] on span "X" at bounding box center [361, 93] width 140 height 7
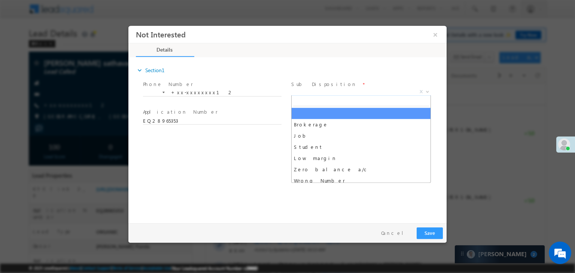
click at [355, 92] on span "X" at bounding box center [361, 91] width 140 height 7
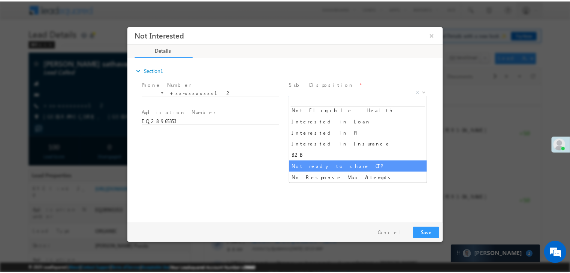
scroll to position [187, 0]
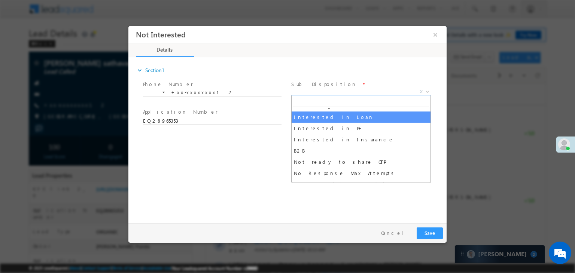
select select "Interested in Loan"
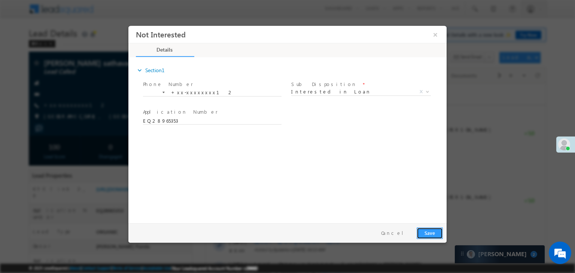
click at [428, 232] on button "Save" at bounding box center [430, 234] width 26 height 12
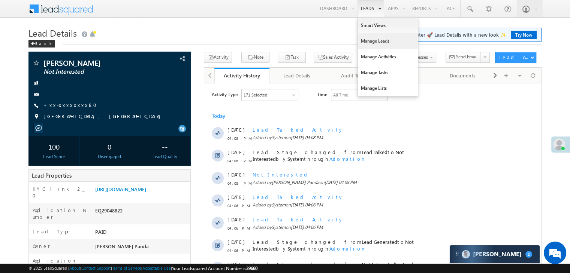
click at [372, 40] on link "Manage Leads" at bounding box center [388, 41] width 60 height 16
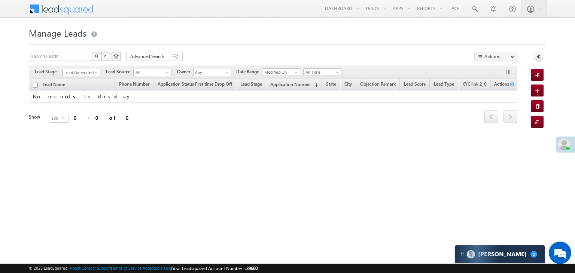
click at [93, 72] on span "Lead Generated" at bounding box center [81, 72] width 36 height 7
click at [82, 78] on link "All" at bounding box center [82, 81] width 38 height 7
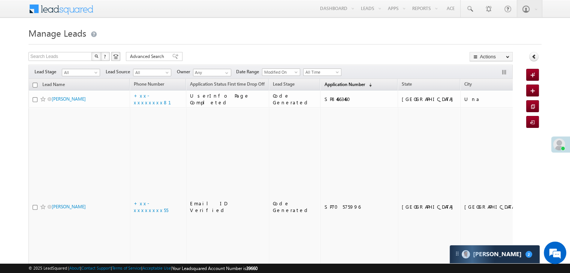
click at [328, 82] on span "Application Number" at bounding box center [344, 85] width 40 height 6
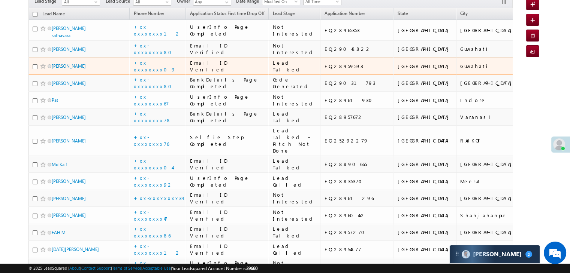
scroll to position [75, 0]
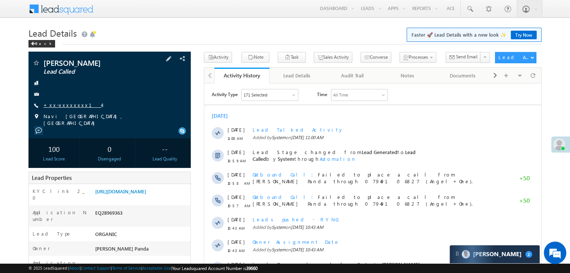
click at [66, 106] on link "+xx-xxxxxxxx14" at bounding box center [72, 105] width 58 height 6
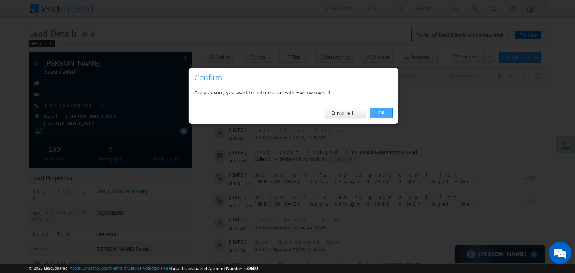
click at [385, 110] on link "OK" at bounding box center [381, 113] width 23 height 10
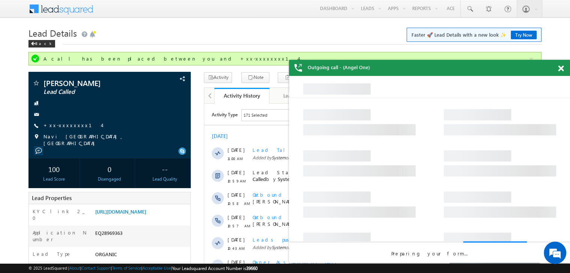
click at [559, 68] on span at bounding box center [561, 69] width 6 height 6
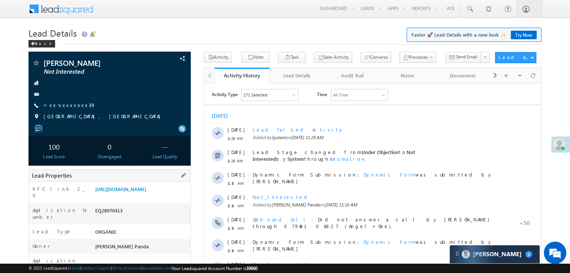
drag, startPoint x: 64, startPoint y: 105, endPoint x: 105, endPoint y: 174, distance: 80.1
click at [67, 106] on link "+xx-xxxxxxxx39" at bounding box center [69, 105] width 52 height 6
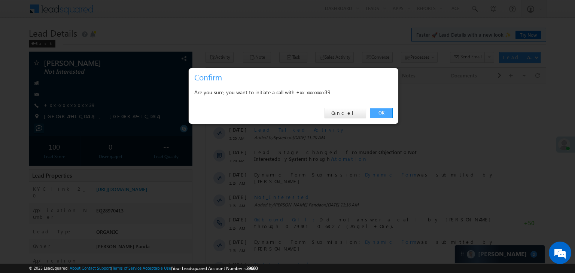
click at [382, 112] on link "OK" at bounding box center [381, 113] width 23 height 10
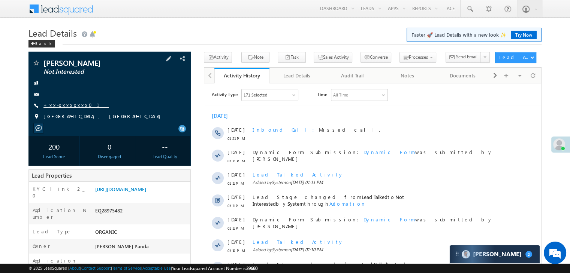
click at [64, 107] on link "+xx-xxxxxxxx01" at bounding box center [75, 105] width 65 height 6
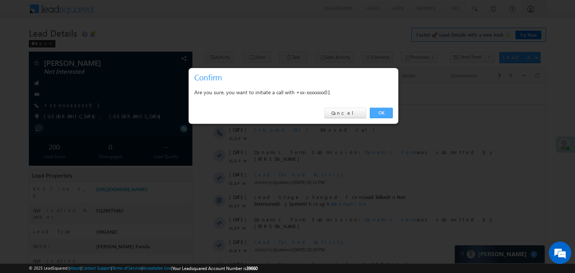
click at [382, 112] on link "OK" at bounding box center [381, 113] width 23 height 10
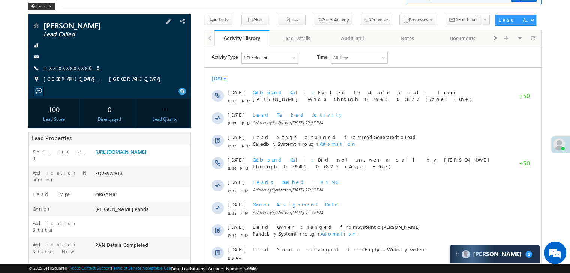
click at [71, 67] on link "+xx-xxxxxxxx08" at bounding box center [72, 67] width 58 height 6
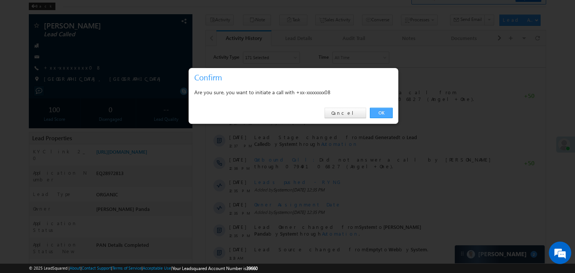
click at [382, 111] on link "OK" at bounding box center [381, 113] width 23 height 10
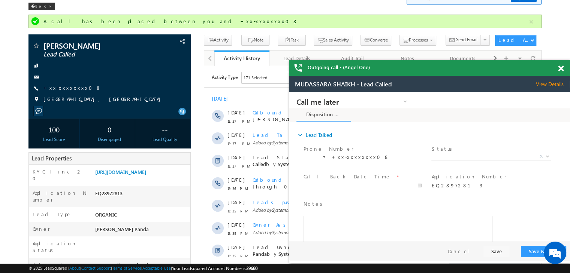
click at [560, 71] on span at bounding box center [561, 69] width 6 height 6
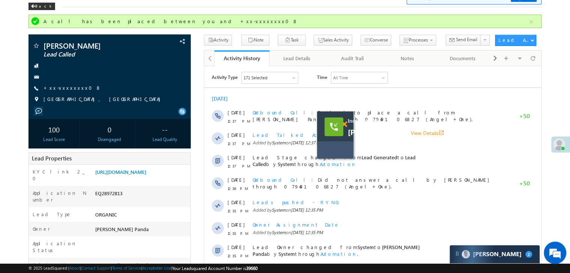
click at [345, 126] on span at bounding box center [344, 124] width 6 height 6
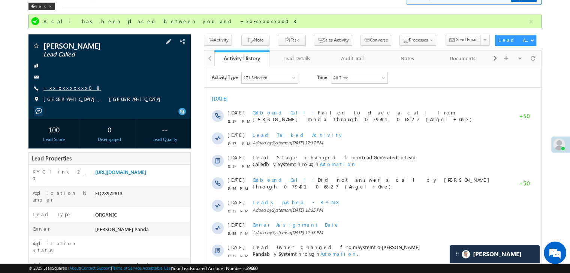
click at [61, 91] on link "+xx-xxxxxxxx08" at bounding box center [72, 88] width 58 height 6
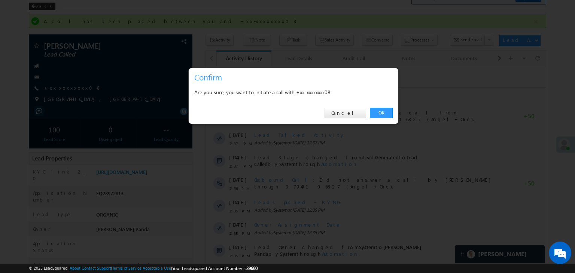
click at [378, 106] on div "OK Cancel" at bounding box center [294, 113] width 210 height 21
click at [380, 110] on link "OK" at bounding box center [381, 113] width 23 height 10
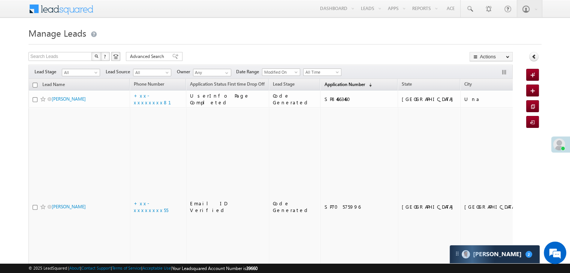
click at [325, 82] on span "Application Number" at bounding box center [344, 85] width 40 height 6
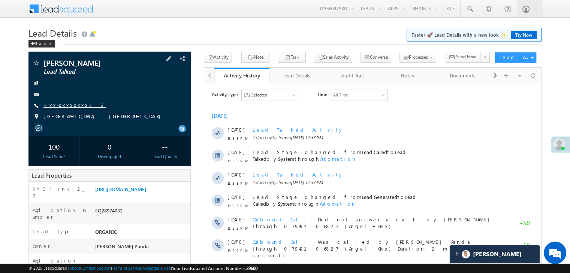
click at [70, 103] on link "+xx-xxxxxxxx12" at bounding box center [74, 105] width 63 height 6
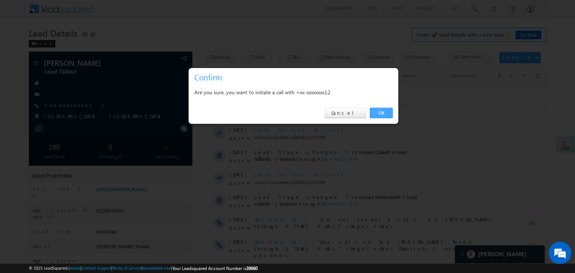
drag, startPoint x: 379, startPoint y: 111, endPoint x: 154, endPoint y: 9, distance: 247.0
click at [379, 111] on link "OK" at bounding box center [381, 113] width 23 height 10
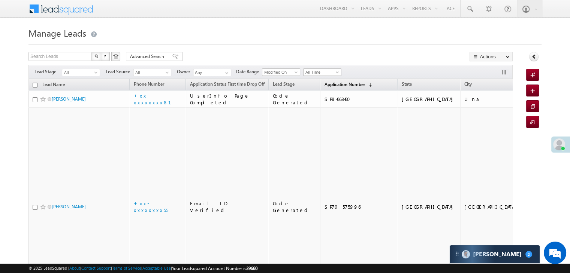
click at [324, 82] on span "Application Number" at bounding box center [344, 85] width 40 height 6
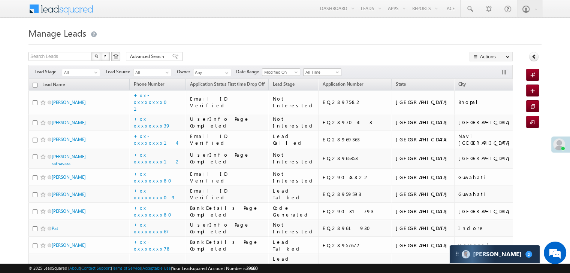
click at [97, 72] on span at bounding box center [97, 74] width 6 height 6
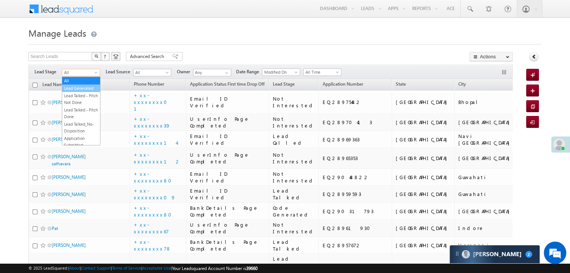
click at [85, 90] on link "Lead Generated" at bounding box center [81, 88] width 38 height 7
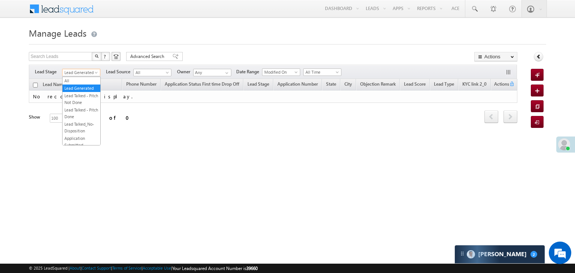
click at [95, 73] on span at bounding box center [97, 74] width 6 height 6
click at [73, 80] on link "All" at bounding box center [82, 81] width 38 height 7
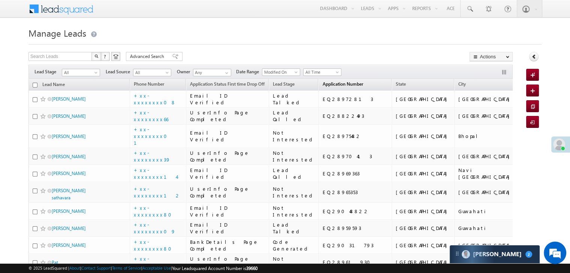
click at [327, 84] on span "Application Number" at bounding box center [342, 84] width 40 height 6
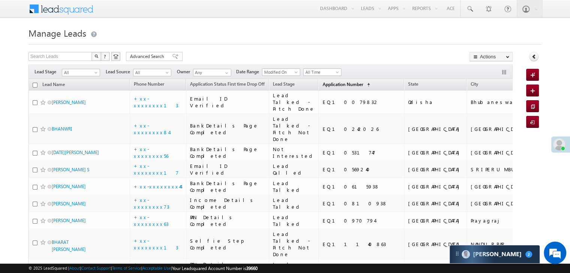
click at [327, 84] on span "Application Number" at bounding box center [342, 85] width 40 height 6
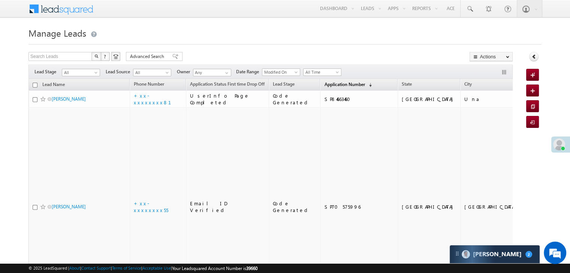
click at [327, 84] on span "Application Number" at bounding box center [344, 85] width 40 height 6
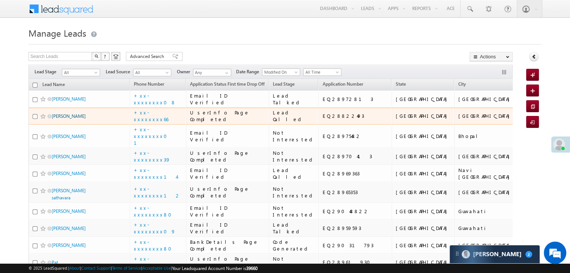
click at [60, 119] on link "[PERSON_NAME]" at bounding box center [69, 116] width 34 height 6
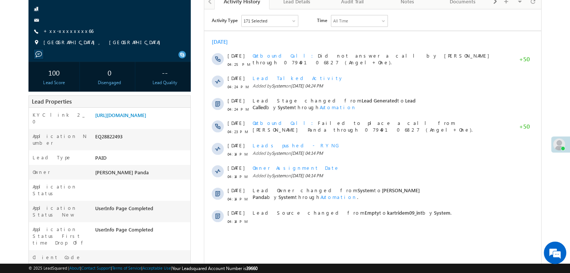
scroll to position [75, 0]
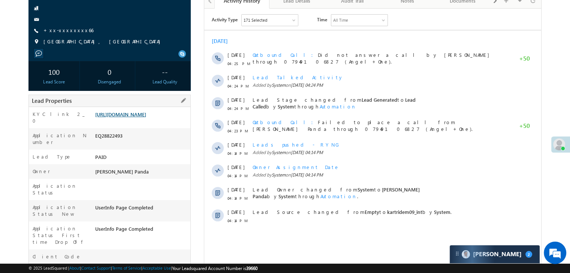
click at [145, 118] on link "[URL][DOMAIN_NAME]" at bounding box center [120, 114] width 51 height 6
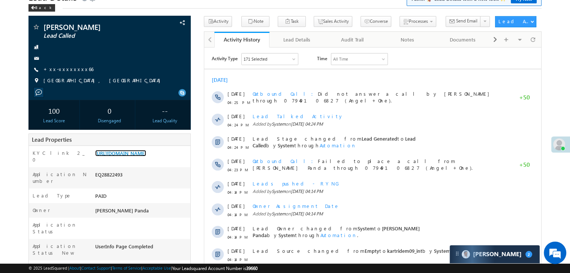
scroll to position [0, 0]
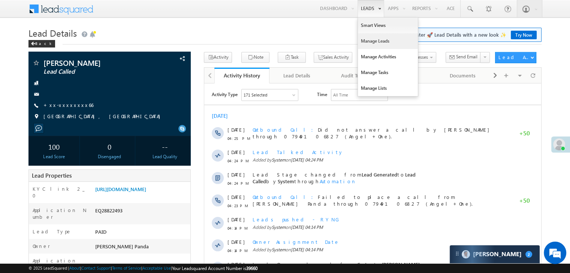
click at [367, 38] on link "Manage Leads" at bounding box center [388, 41] width 60 height 16
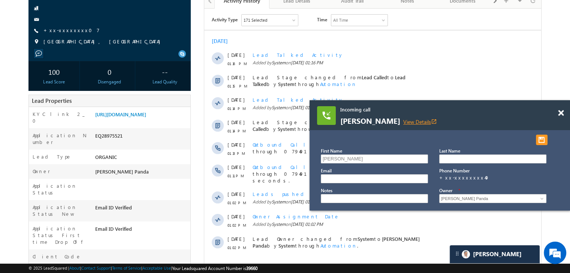
click at [403, 119] on link "View Details open_in_new" at bounding box center [420, 121] width 34 height 7
click at [61, 31] on link "+xx-xxxxxxxx07" at bounding box center [71, 30] width 56 height 6
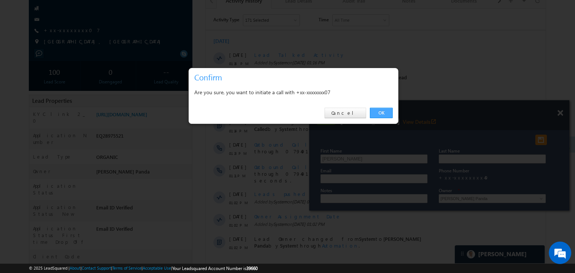
click at [379, 109] on link "OK" at bounding box center [381, 113] width 23 height 10
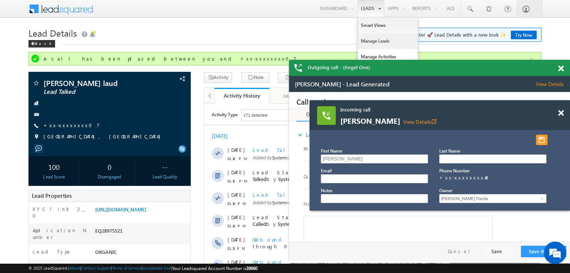
click at [375, 39] on link "Manage Leads" at bounding box center [388, 41] width 60 height 16
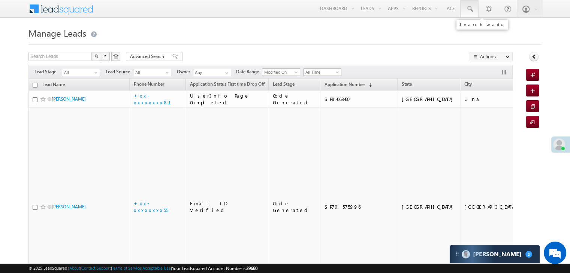
click at [467, 8] on span at bounding box center [468, 8] width 7 height 7
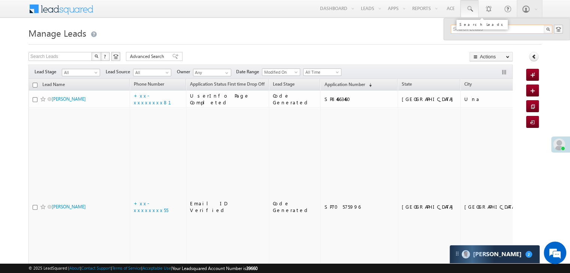
paste input "EQ16134831"
click at [469, 30] on input "EQ16134831" at bounding box center [500, 29] width 101 height 9
paste input "9005165004"
click at [324, 85] on span "Application Number" at bounding box center [344, 85] width 40 height 6
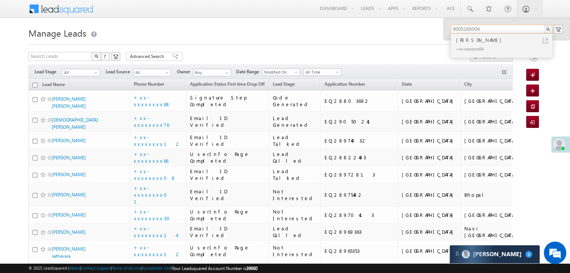
click at [469, 29] on input "9005165004" at bounding box center [500, 29] width 101 height 9
paste input "638633545"
type input "9638633545"
click at [463, 42] on div "[PERSON_NAME]" at bounding box center [504, 40] width 100 height 8
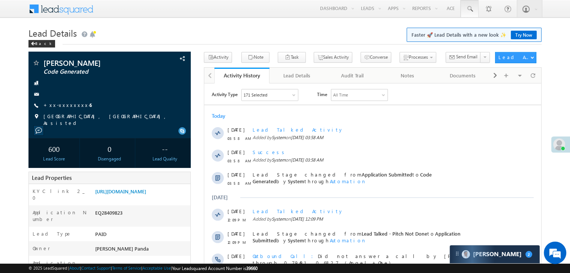
click at [471, 10] on span at bounding box center [468, 8] width 7 height 7
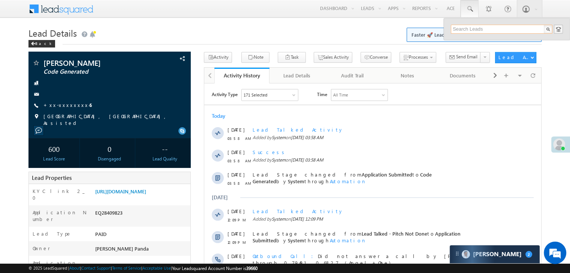
paste input "9716535957"
type input "9716535957"
click at [484, 40] on div "[PERSON_NAME]" at bounding box center [504, 40] width 100 height 8
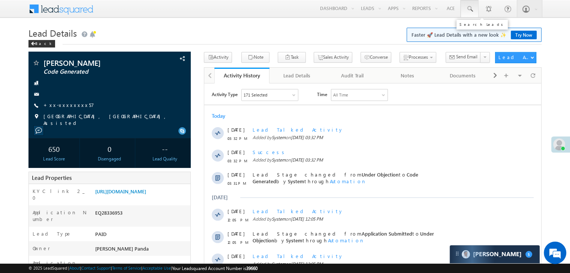
click at [467, 5] on span at bounding box center [468, 8] width 7 height 7
paste input "8169218797"
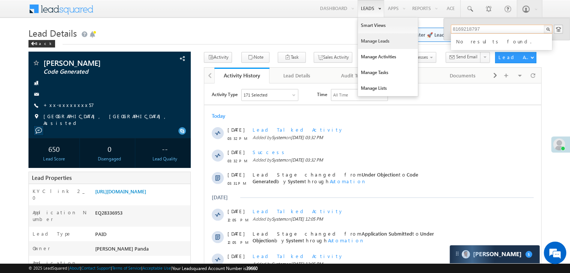
type input "8169218797"
click at [372, 39] on link "Manage Leads" at bounding box center [388, 41] width 60 height 16
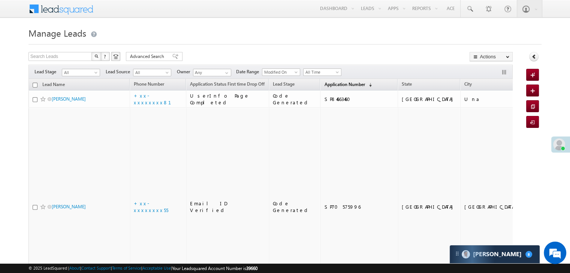
click at [324, 84] on span "Application Number" at bounding box center [344, 85] width 40 height 6
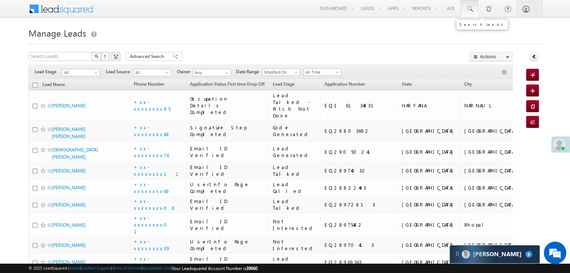
click at [471, 8] on span at bounding box center [468, 8] width 7 height 7
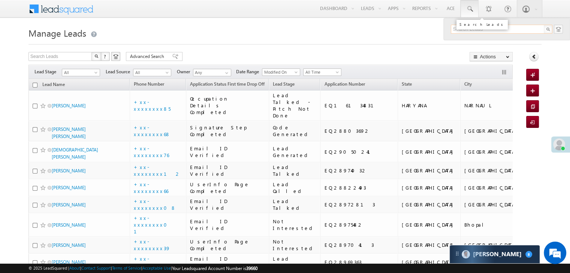
paste input "EQ24482651"
click at [466, 27] on input "EQ24482651" at bounding box center [500, 29] width 101 height 9
paste input "9906536395"
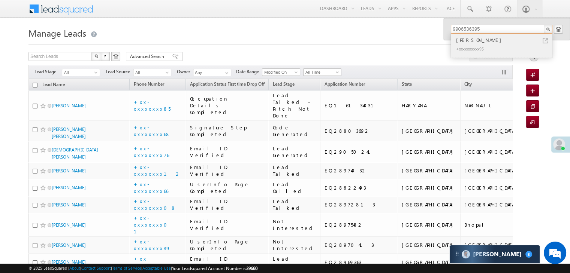
type input "9906536395"
click at [468, 42] on div "karanjeet singh" at bounding box center [504, 40] width 100 height 8
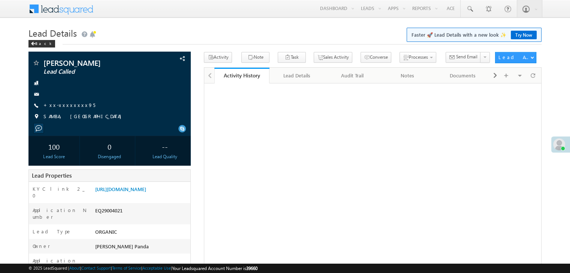
click at [71, 105] on link "+xx-xxxxxxxx95" at bounding box center [69, 105] width 52 height 6
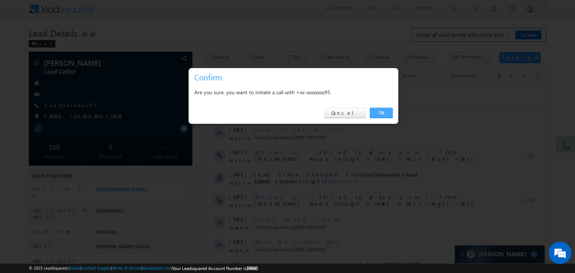
drag, startPoint x: 381, startPoint y: 113, endPoint x: 78, endPoint y: 30, distance: 314.6
click at [381, 113] on link "OK" at bounding box center [381, 113] width 23 height 10
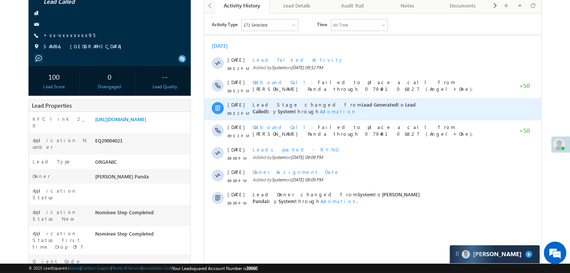
scroll to position [75, 0]
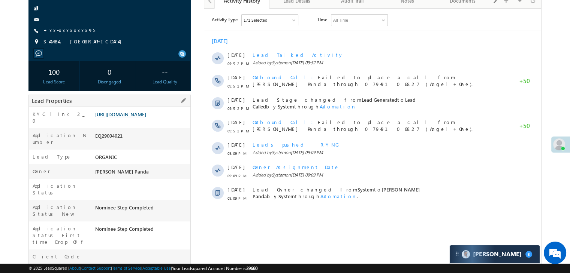
click at [141, 114] on link "[URL][DOMAIN_NAME]" at bounding box center [120, 114] width 51 height 6
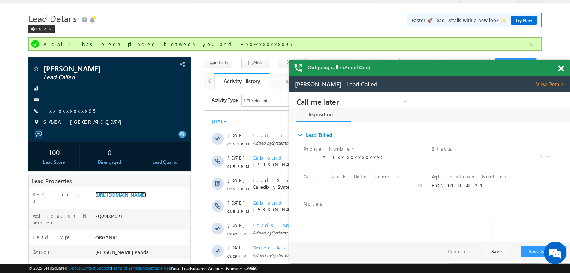
scroll to position [0, 0]
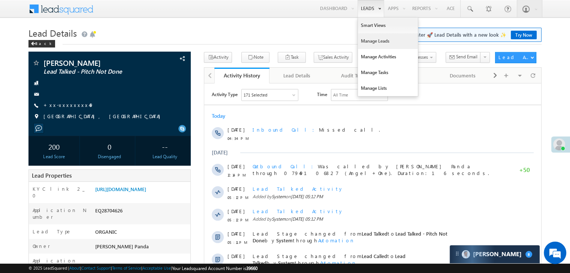
click at [367, 39] on link "Manage Leads" at bounding box center [388, 41] width 60 height 16
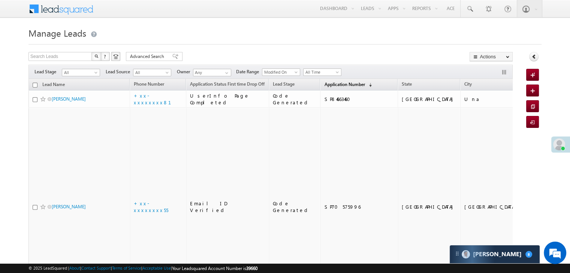
click at [325, 86] on span "Application Number" at bounding box center [344, 85] width 40 height 6
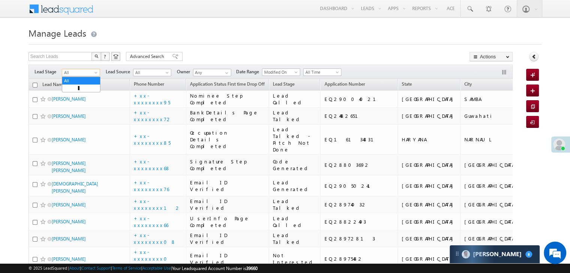
click at [95, 73] on span at bounding box center [97, 74] width 6 height 6
click at [82, 87] on link "Lead Generated" at bounding box center [81, 88] width 38 height 7
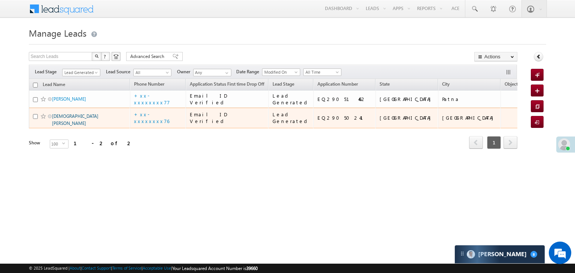
click at [58, 126] on link "[DEMOGRAPHIC_DATA][PERSON_NAME]" at bounding box center [75, 119] width 46 height 13
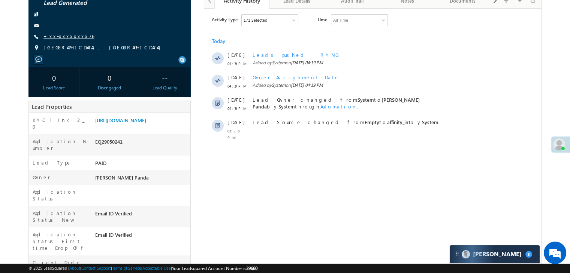
click at [63, 33] on link "+xx-xxxxxxxx76" at bounding box center [68, 36] width 51 height 6
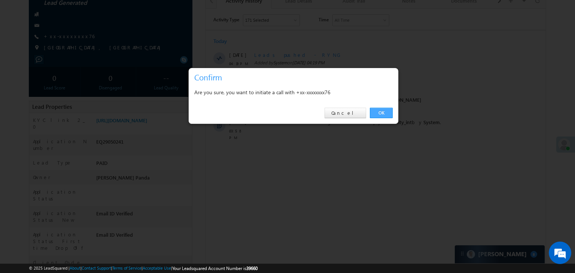
click at [382, 111] on link "OK" at bounding box center [381, 113] width 23 height 10
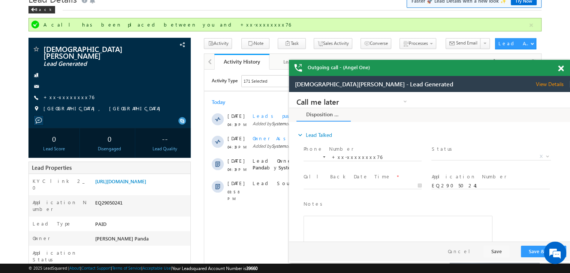
scroll to position [75, 0]
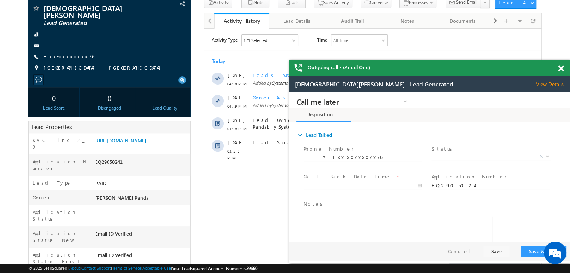
click at [563, 69] on div at bounding box center [564, 67] width 10 height 15
click at [559, 70] on span at bounding box center [561, 69] width 6 height 6
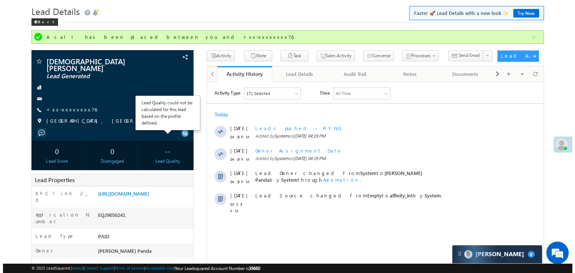
scroll to position [0, 0]
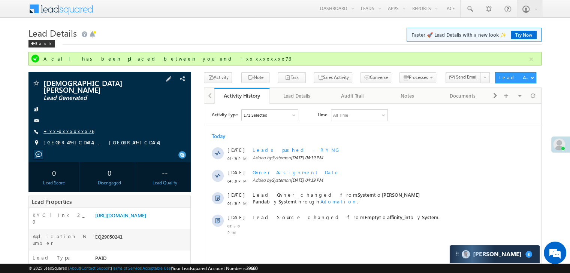
click at [64, 128] on link "+xx-xxxxxxxx76" at bounding box center [68, 131] width 51 height 6
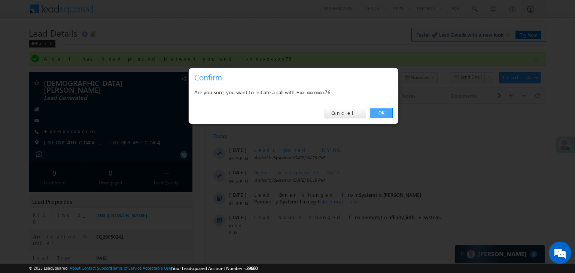
click at [379, 110] on link "OK" at bounding box center [381, 113] width 23 height 10
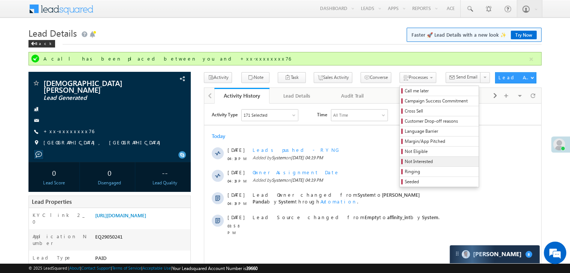
click at [404, 161] on span "Not Interested" at bounding box center [439, 161] width 71 height 7
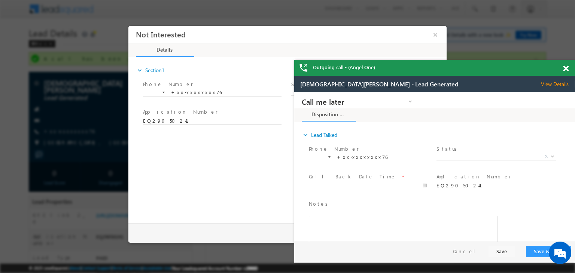
click at [568, 68] on span at bounding box center [566, 69] width 6 height 6
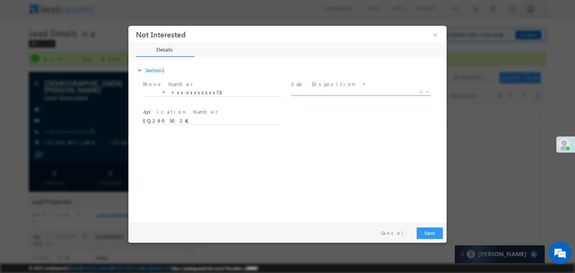
click at [367, 92] on span "X" at bounding box center [361, 91] width 140 height 7
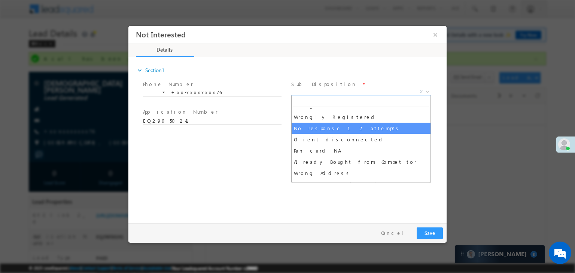
scroll to position [37, 0]
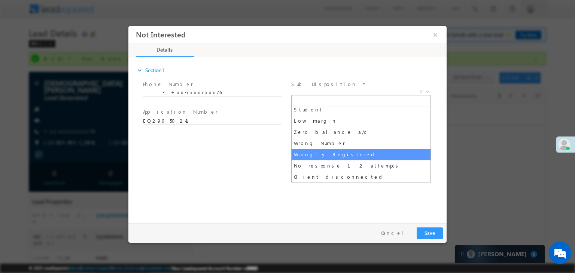
select select "Wrongly Registered"
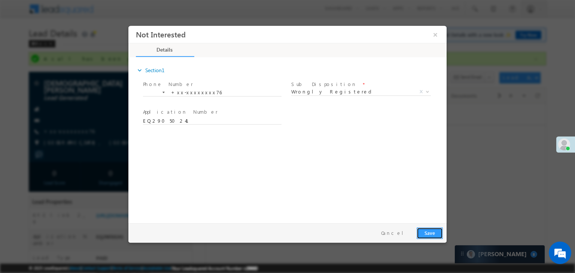
click at [434, 235] on button "Save" at bounding box center [430, 234] width 26 height 12
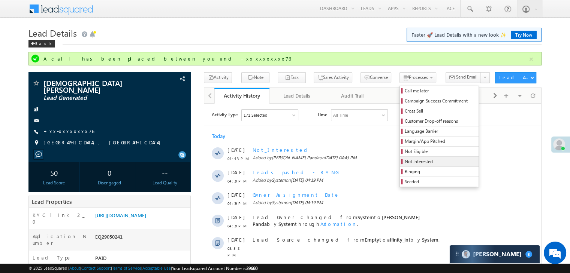
click at [404, 161] on span "Not Interested" at bounding box center [439, 161] width 71 height 7
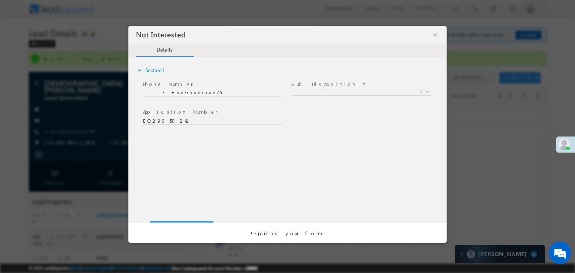
scroll to position [0, 0]
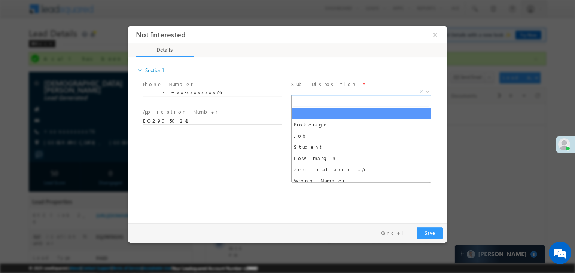
click at [355, 91] on span "X" at bounding box center [361, 91] width 140 height 7
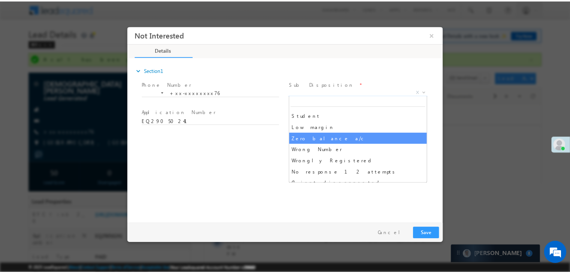
scroll to position [75, 0]
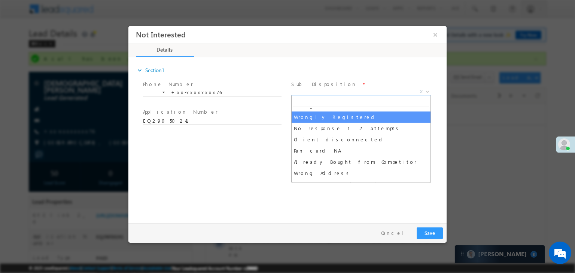
select select "Wrongly Registered"
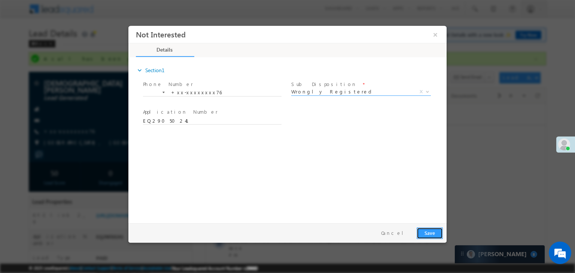
click at [431, 232] on button "Save" at bounding box center [430, 234] width 26 height 12
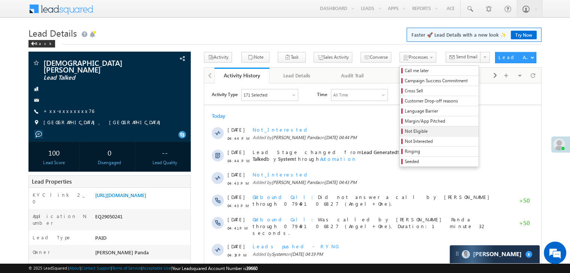
click at [404, 128] on span "Not Eligible" at bounding box center [439, 131] width 71 height 7
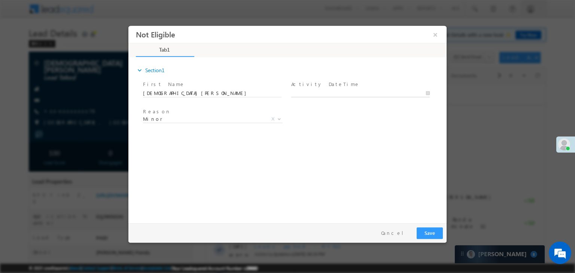
type input "09/16/25 4:44 PM"
click at [363, 93] on input "09/16/25 4:44 PM" at bounding box center [360, 93] width 139 height 7
click at [437, 34] on button "×" at bounding box center [435, 35] width 13 height 14
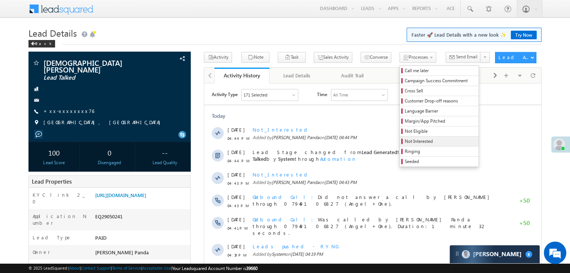
click at [404, 143] on span "Not Interested" at bounding box center [439, 141] width 71 height 7
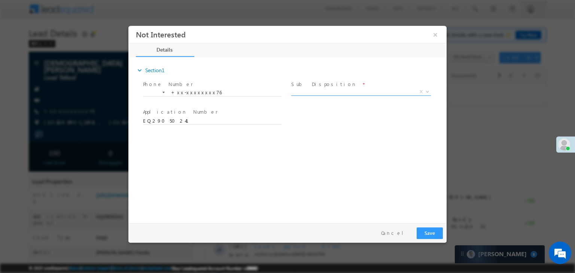
click at [345, 96] on span "X" at bounding box center [361, 93] width 140 height 7
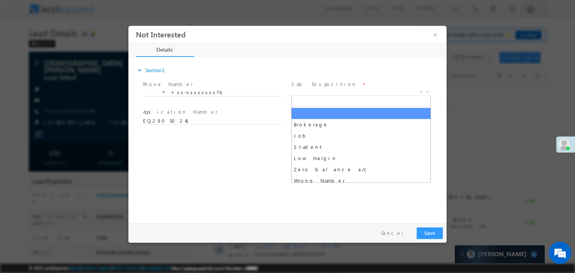
click at [334, 94] on span "X" at bounding box center [361, 91] width 140 height 7
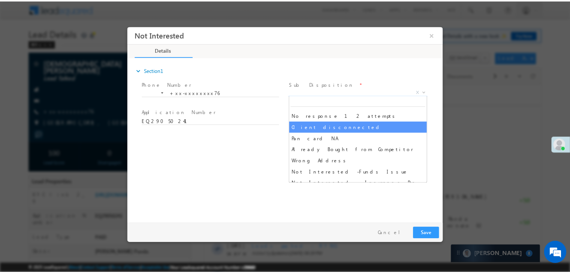
scroll to position [75, 0]
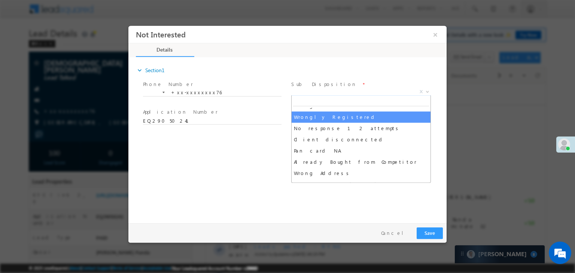
select select "Wrongly Registered"
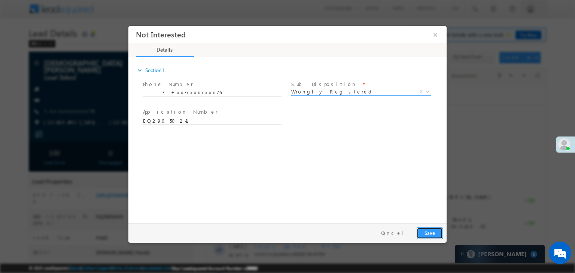
click at [433, 230] on button "Save" at bounding box center [430, 234] width 26 height 12
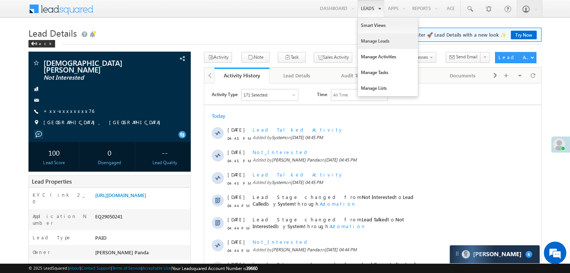
click at [370, 41] on link "Manage Leads" at bounding box center [388, 41] width 60 height 16
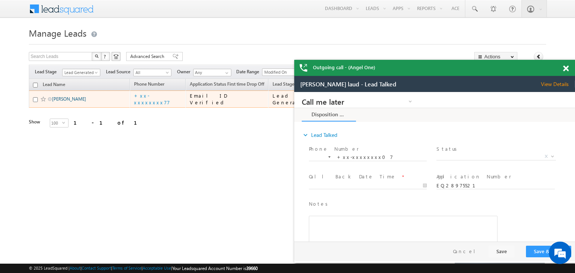
click at [60, 102] on link "[PERSON_NAME]" at bounding box center [69, 99] width 34 height 6
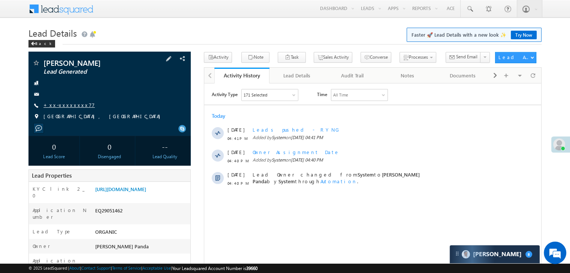
click at [61, 107] on link "+xx-xxxxxxxx77" at bounding box center [68, 105] width 51 height 6
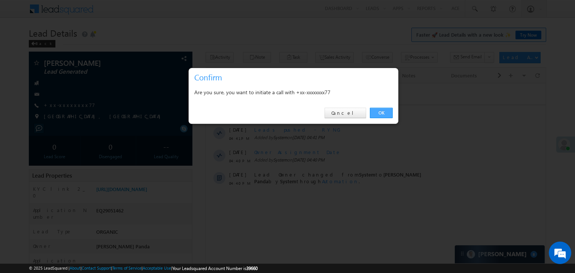
drag, startPoint x: 381, startPoint y: 113, endPoint x: 174, endPoint y: 30, distance: 223.6
click at [381, 113] on link "OK" at bounding box center [381, 113] width 23 height 10
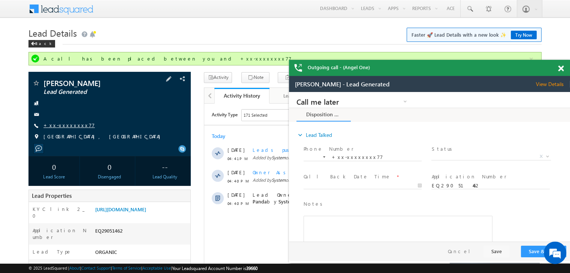
click at [67, 125] on link "+xx-xxxxxxxx77" at bounding box center [68, 125] width 51 height 6
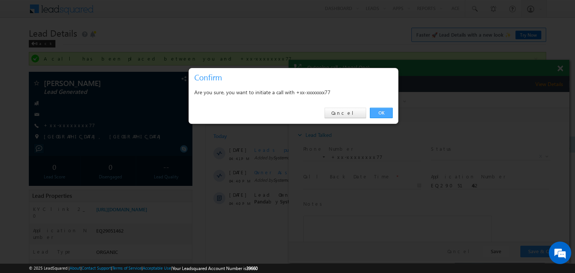
click at [377, 109] on link "OK" at bounding box center [381, 113] width 23 height 10
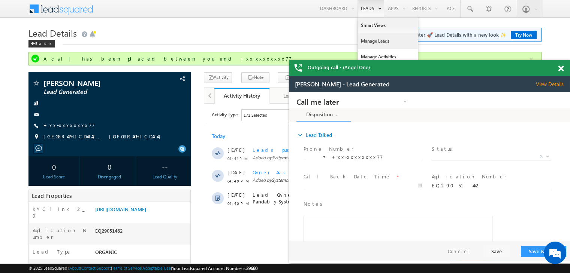
click at [367, 43] on link "Manage Leads" at bounding box center [388, 41] width 60 height 16
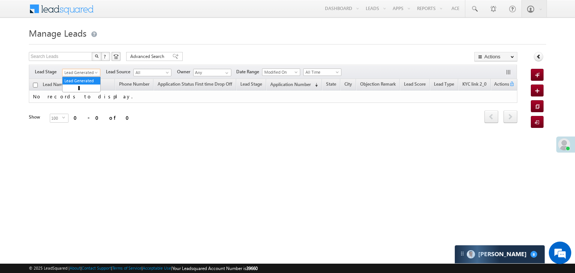
click at [96, 70] on span "Lead Generated" at bounding box center [81, 72] width 36 height 7
click at [82, 80] on link "All" at bounding box center [82, 81] width 38 height 7
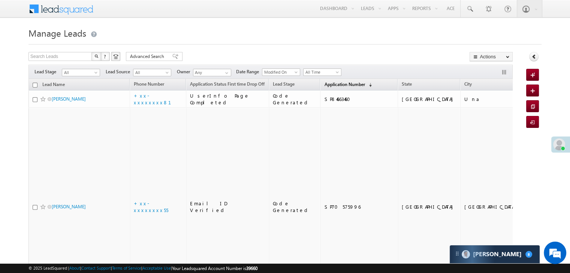
click at [326, 82] on span "Application Number" at bounding box center [344, 85] width 40 height 6
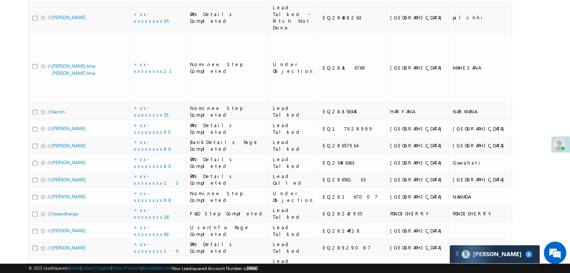
scroll to position [524, 0]
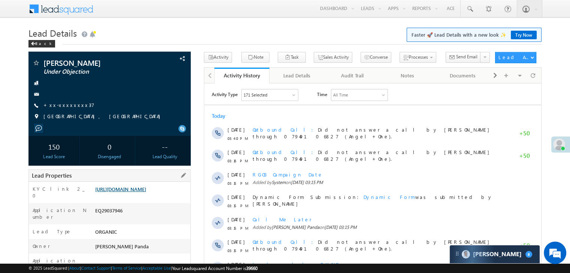
click at [146, 192] on link "[URL][DOMAIN_NAME]" at bounding box center [120, 189] width 51 height 6
click at [145, 192] on link "[URL][DOMAIN_NAME]" at bounding box center [120, 189] width 51 height 6
click at [146, 192] on link "[URL][DOMAIN_NAME]" at bounding box center [120, 189] width 51 height 6
click at [129, 192] on link "[URL][DOMAIN_NAME]" at bounding box center [120, 189] width 51 height 6
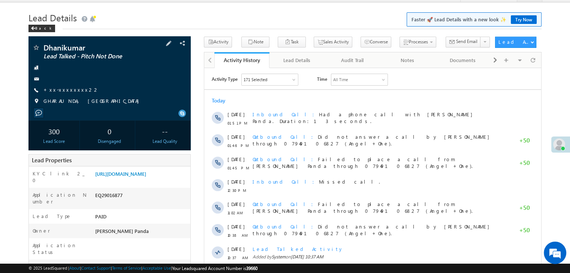
scroll to position [75, 0]
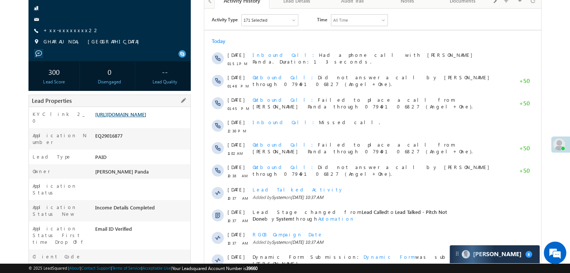
click at [142, 117] on link "[URL][DOMAIN_NAME]" at bounding box center [120, 114] width 51 height 6
click at [141, 118] on link "[URL][DOMAIN_NAME]" at bounding box center [120, 114] width 51 height 6
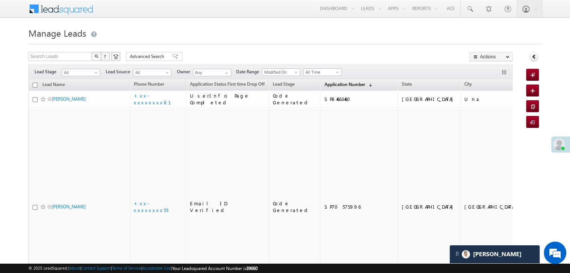
click at [326, 84] on span "Application Number" at bounding box center [344, 85] width 40 height 6
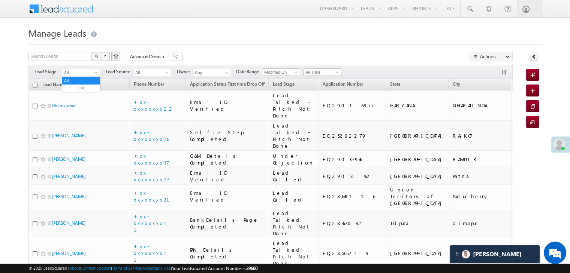
click at [94, 75] on span at bounding box center [97, 74] width 6 height 6
click at [81, 88] on link "Lead Generated" at bounding box center [81, 88] width 38 height 7
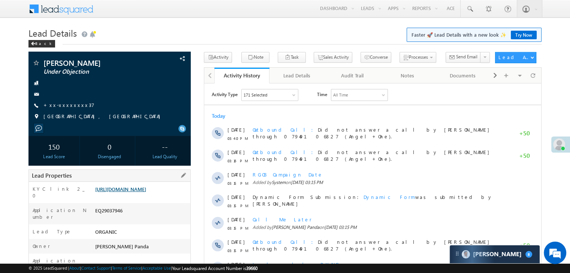
click at [146, 192] on link "[URL][DOMAIN_NAME]" at bounding box center [120, 189] width 51 height 6
click at [129, 192] on link "[URL][DOMAIN_NAME]" at bounding box center [120, 189] width 51 height 6
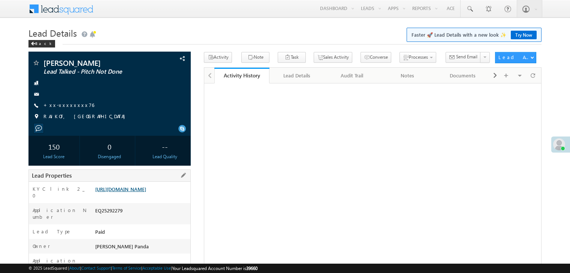
scroll to position [75, 0]
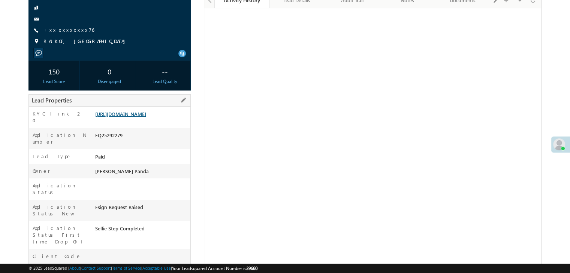
click at [146, 117] on link "[URL][DOMAIN_NAME]" at bounding box center [120, 114] width 51 height 6
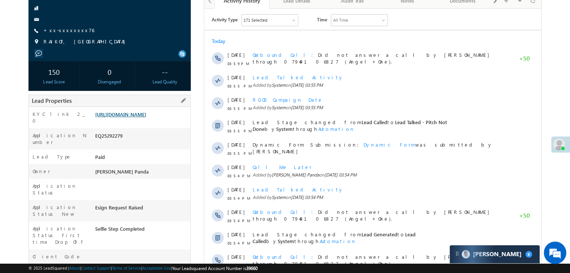
scroll to position [0, 0]
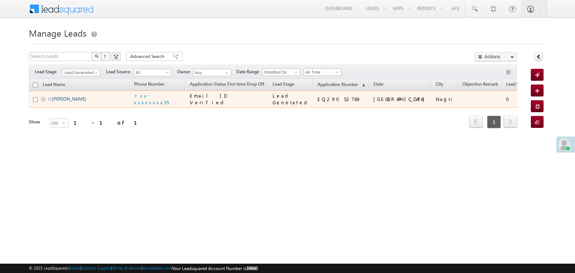
click at [68, 102] on link "Krish Parmar" at bounding box center [69, 99] width 34 height 6
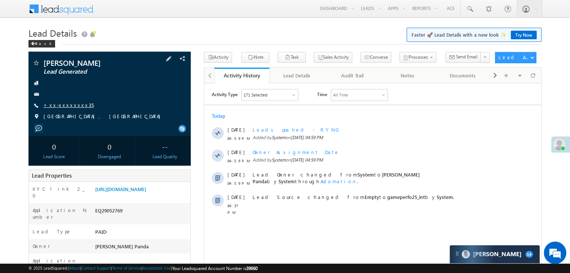
click at [64, 104] on link "+xx-xxxxxxxx35" at bounding box center [68, 105] width 50 height 6
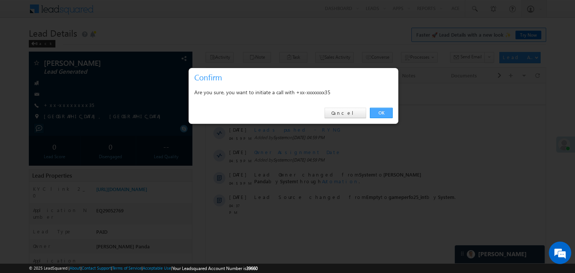
click at [383, 112] on link "OK" at bounding box center [381, 113] width 23 height 10
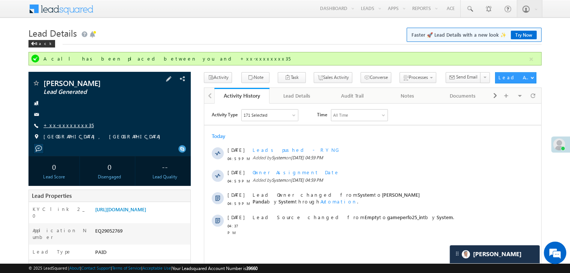
click at [64, 125] on link "+xx-xxxxxxxx35" at bounding box center [68, 125] width 50 height 6
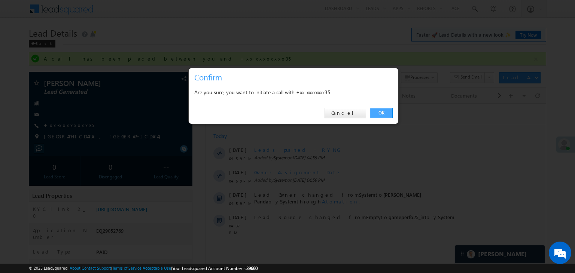
drag, startPoint x: 379, startPoint y: 111, endPoint x: 168, endPoint y: 2, distance: 237.8
click at [379, 111] on link "OK" at bounding box center [381, 113] width 23 height 10
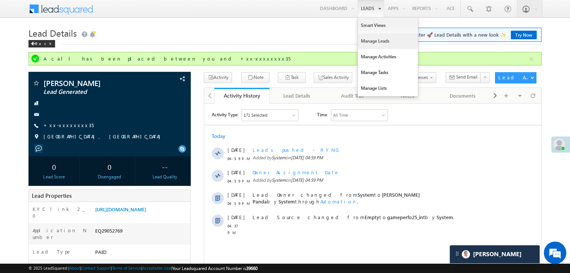
click at [377, 41] on link "Manage Leads" at bounding box center [388, 41] width 60 height 16
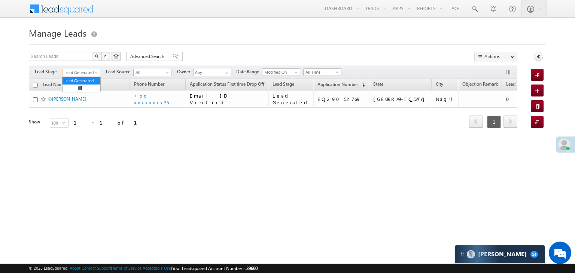
click at [95, 72] on span at bounding box center [97, 74] width 6 height 6
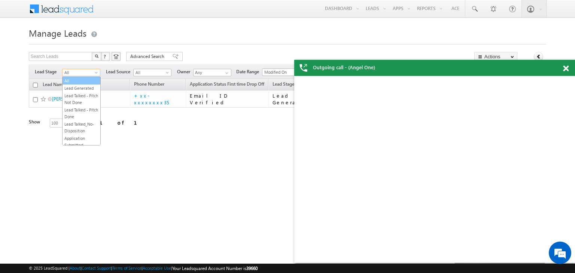
click at [82, 78] on link "All" at bounding box center [82, 81] width 38 height 7
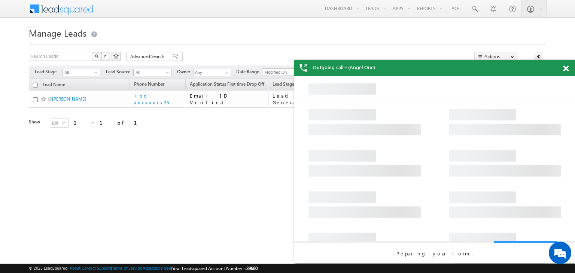
click at [565, 68] on span at bounding box center [566, 69] width 6 height 6
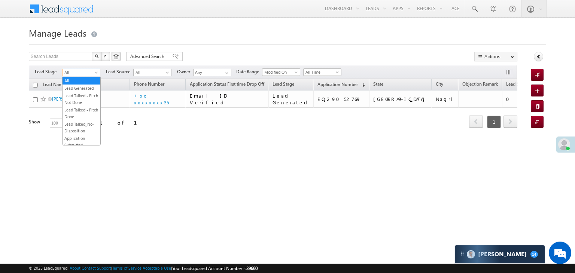
click at [93, 75] on span "All" at bounding box center [81, 72] width 36 height 7
click at [70, 78] on link "All" at bounding box center [82, 81] width 38 height 7
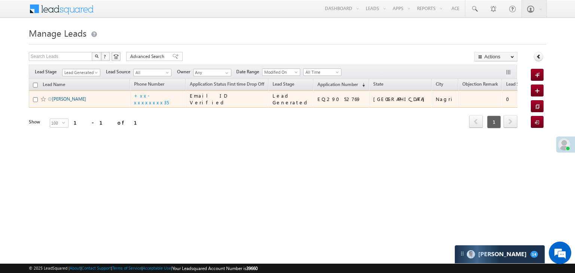
click at [67, 102] on link "[PERSON_NAME]" at bounding box center [69, 99] width 34 height 6
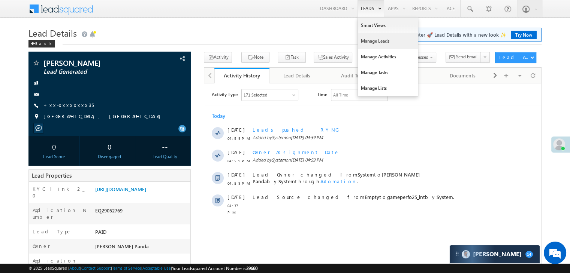
click at [365, 39] on link "Manage Leads" at bounding box center [388, 41] width 60 height 16
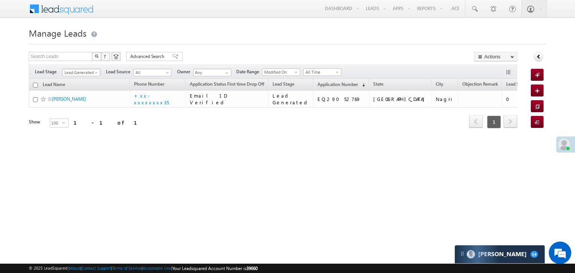
click at [95, 75] on span at bounding box center [97, 74] width 6 height 6
click at [84, 79] on link "All" at bounding box center [82, 81] width 38 height 7
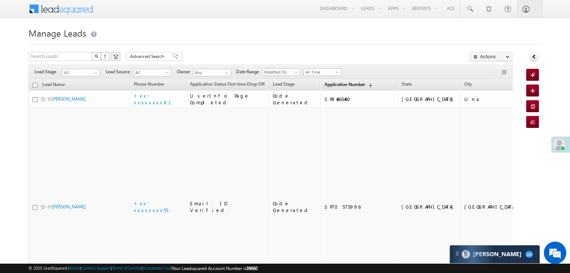
click at [330, 87] on link "Application Number (sorted descending)" at bounding box center [347, 85] width 55 height 10
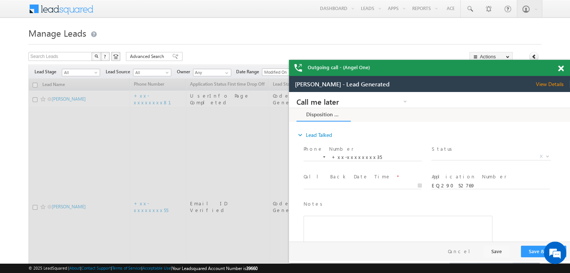
click at [559, 68] on span at bounding box center [561, 69] width 6 height 6
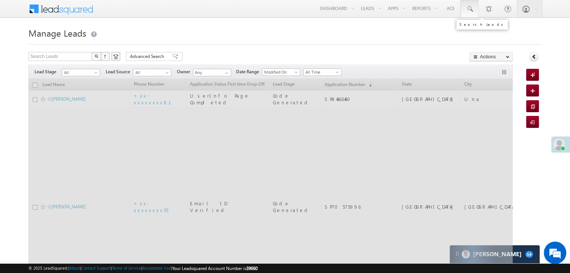
click at [471, 9] on span at bounding box center [468, 8] width 7 height 7
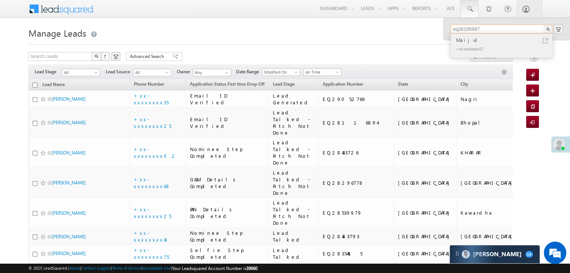
type input "eq28195687"
click at [465, 41] on div "Maijul" at bounding box center [504, 40] width 100 height 8
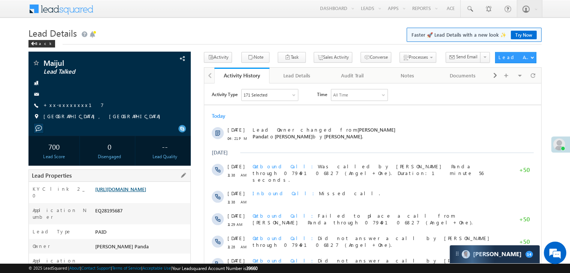
click at [146, 192] on link "[URL][DOMAIN_NAME]" at bounding box center [120, 189] width 51 height 6
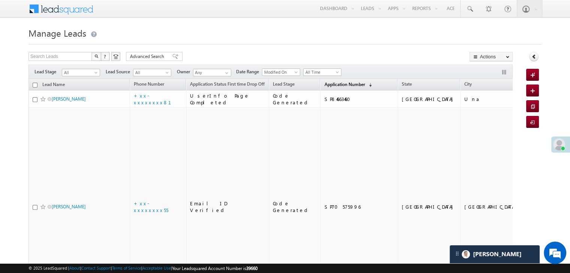
click at [324, 84] on span "Application Number" at bounding box center [344, 85] width 40 height 6
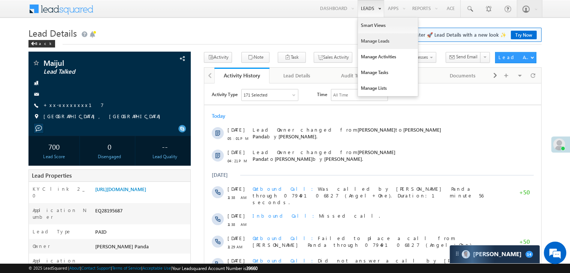
click at [374, 40] on link "Manage Leads" at bounding box center [388, 41] width 60 height 16
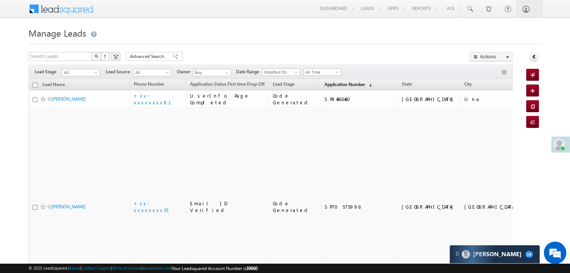
click at [324, 86] on span "Application Number" at bounding box center [344, 85] width 40 height 6
click at [329, 85] on span "Application Number" at bounding box center [344, 85] width 40 height 6
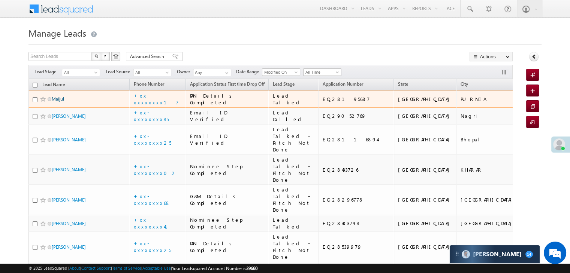
click at [58, 102] on link "Maijul" at bounding box center [58, 99] width 12 height 6
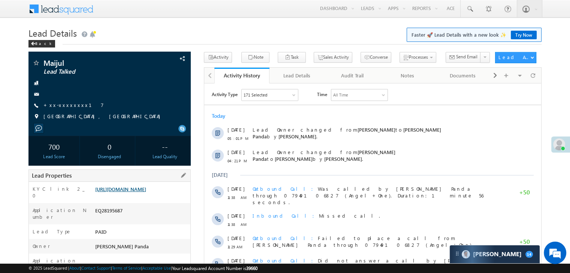
click at [146, 192] on link "[URL][DOMAIN_NAME]" at bounding box center [120, 189] width 51 height 6
click at [37, 42] on div "Back" at bounding box center [41, 43] width 27 height 7
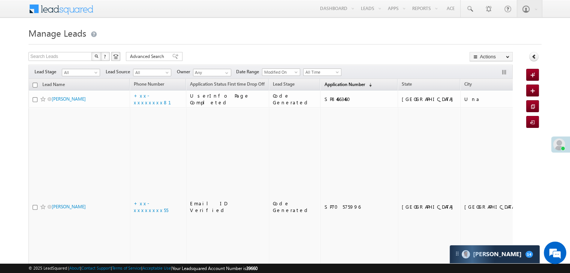
click at [324, 84] on span "Application Number" at bounding box center [344, 85] width 40 height 6
click at [324, 86] on span "Application Number" at bounding box center [344, 85] width 40 height 6
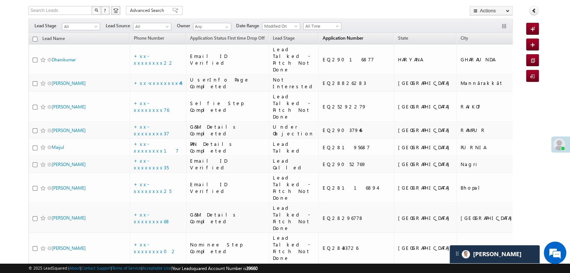
scroll to position [75, 0]
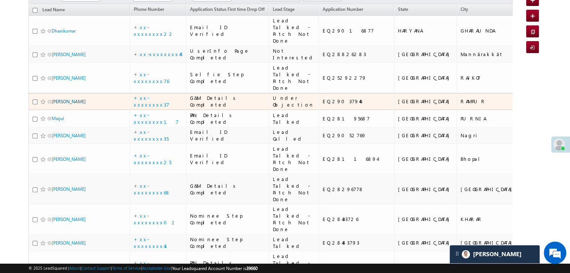
click at [60, 104] on link "meenakshi jain" at bounding box center [69, 102] width 34 height 6
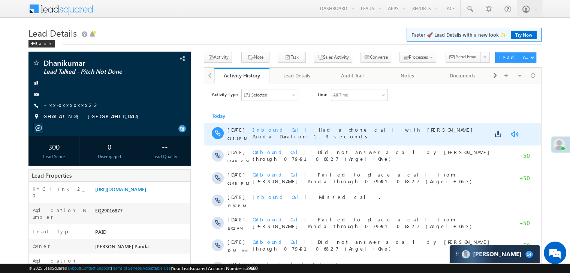
click at [513, 134] on link at bounding box center [513, 133] width 9 height 7
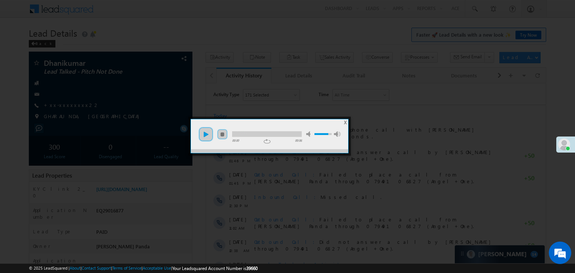
click at [206, 134] on link "play" at bounding box center [205, 134] width 15 height 15
click at [345, 124] on span "X" at bounding box center [345, 123] width 3 height 6
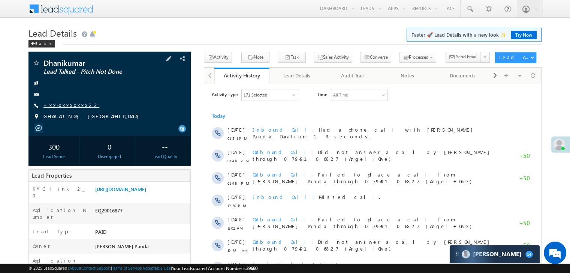
click at [63, 107] on link "+xx-xxxxxxxx22" at bounding box center [71, 105] width 56 height 6
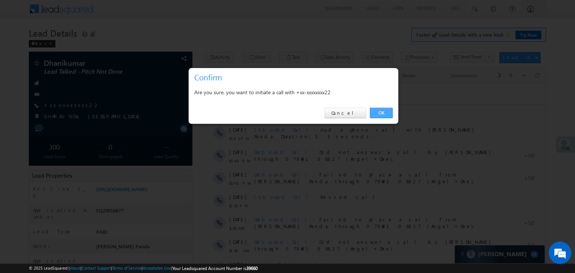
click at [378, 114] on link "OK" at bounding box center [381, 113] width 23 height 10
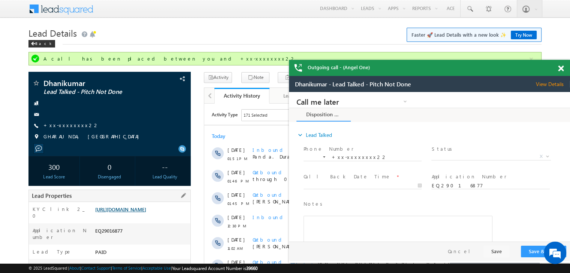
click at [135, 210] on link "[URL][DOMAIN_NAME]" at bounding box center [120, 209] width 51 height 6
click at [470, 8] on span at bounding box center [468, 8] width 7 height 7
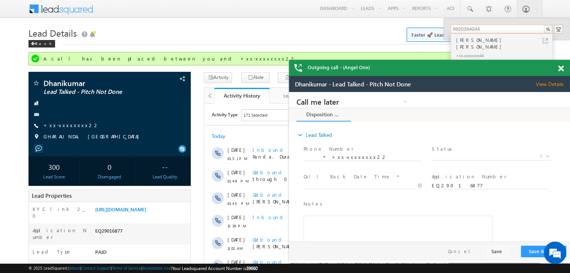
click at [562, 69] on span at bounding box center [561, 69] width 6 height 6
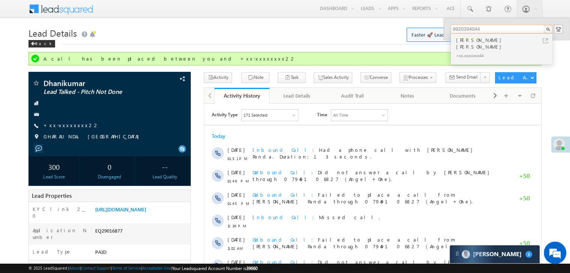
type input "9920394044"
click at [501, 261] on div "Carter 3" at bounding box center [494, 255] width 90 height 18
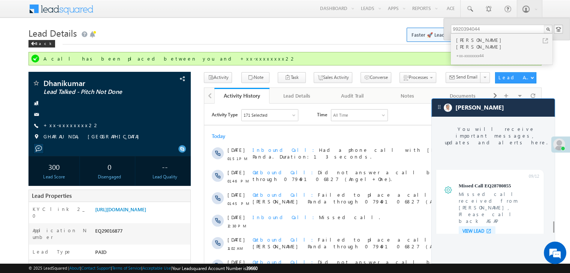
scroll to position [2976, 0]
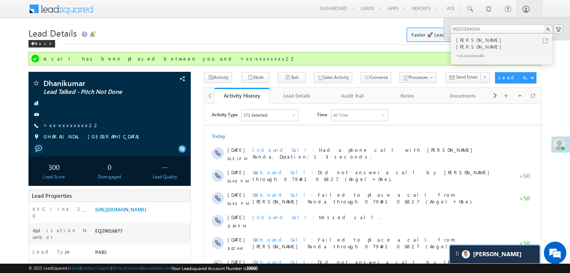
scroll to position [3025, 0]
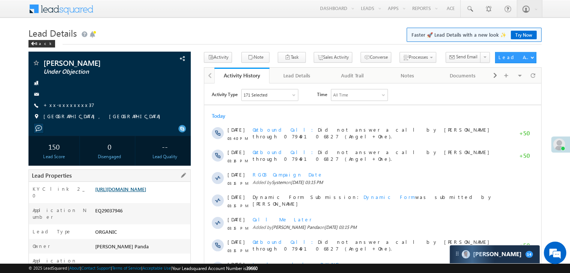
click at [138, 192] on link "[URL][DOMAIN_NAME]" at bounding box center [120, 189] width 51 height 6
click at [133, 191] on link "https://angelbroking1-pk3em7sa.customui-test.leadsquared.com?leadId=016cd0c3-f0…" at bounding box center [120, 189] width 51 height 6
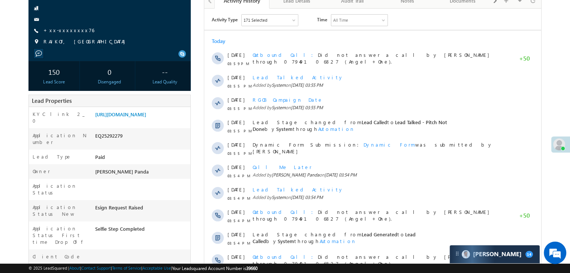
scroll to position [75, 0]
click at [138, 118] on link "https://angelbroking1-pk3em7sa.customui-test.leadsquared.com?leadId=4844c29d-7e…" at bounding box center [120, 114] width 51 height 6
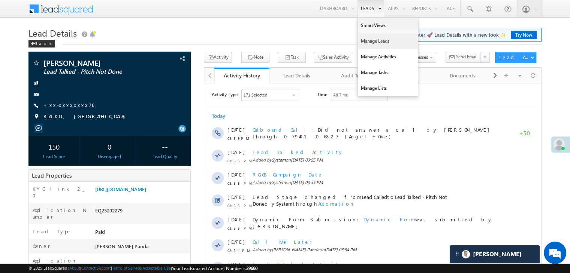
click at [376, 42] on link "Manage Leads" at bounding box center [388, 41] width 60 height 16
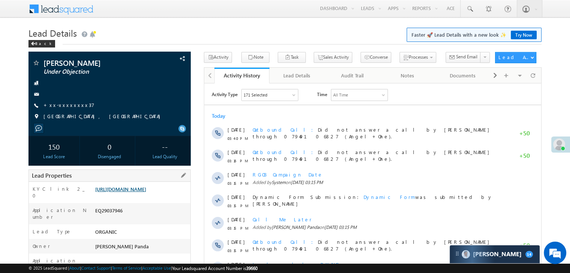
click at [139, 192] on link "[URL][DOMAIN_NAME]" at bounding box center [120, 189] width 51 height 6
click at [468, 8] on span at bounding box center [468, 8] width 7 height 7
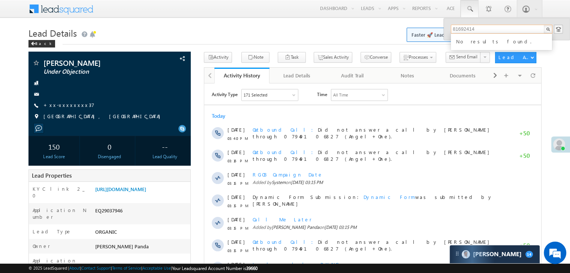
click at [467, 31] on input "81692414" at bounding box center [500, 29] width 101 height 9
click at [488, 28] on input "8169218797414" at bounding box center [500, 29] width 101 height 9
click at [465, 29] on input "8169218797" at bounding box center [500, 29] width 101 height 9
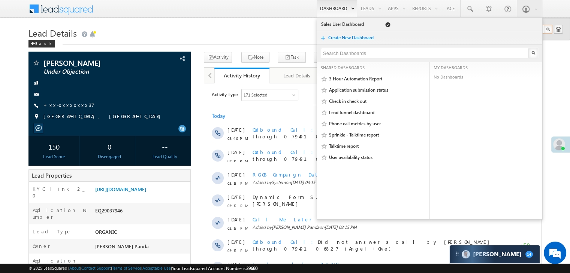
type input "8169218797"
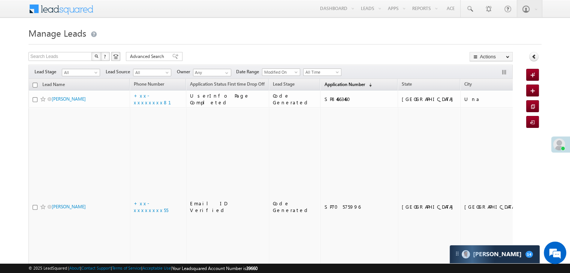
click at [324, 83] on span "Application Number" at bounding box center [344, 85] width 40 height 6
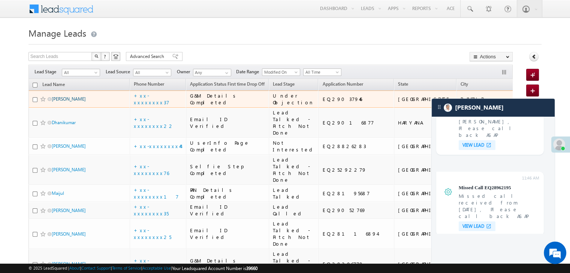
click at [67, 102] on link "meenakshi jain" at bounding box center [69, 99] width 34 height 6
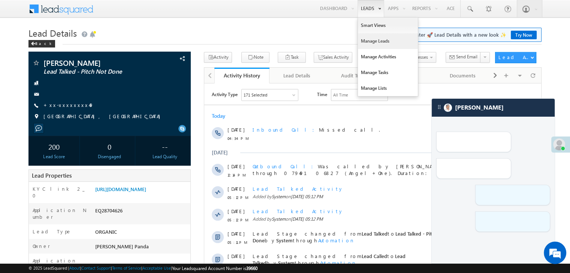
click at [374, 41] on link "Manage Leads" at bounding box center [388, 41] width 60 height 16
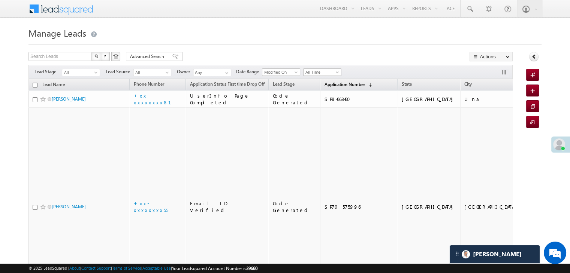
click at [331, 81] on link "Application Number (sorted descending)" at bounding box center [347, 85] width 55 height 10
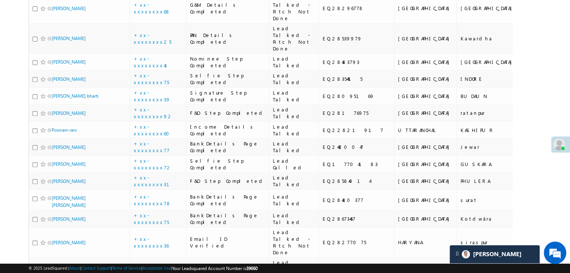
scroll to position [300, 0]
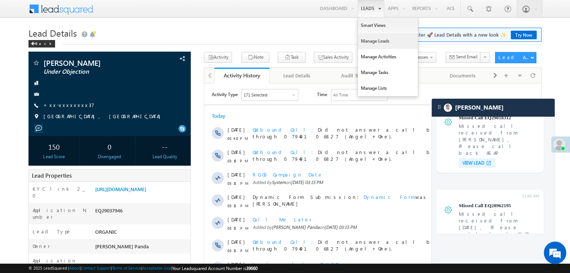
click at [372, 43] on link "Manage Leads" at bounding box center [388, 41] width 60 height 16
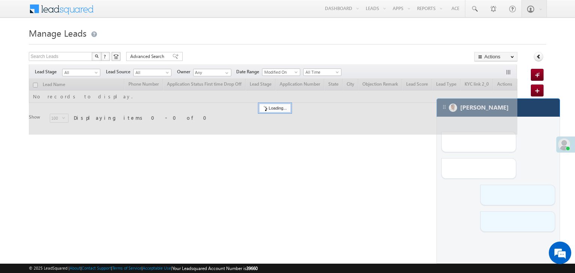
click at [541, 111] on div "[PERSON_NAME]" at bounding box center [498, 108] width 123 height 18
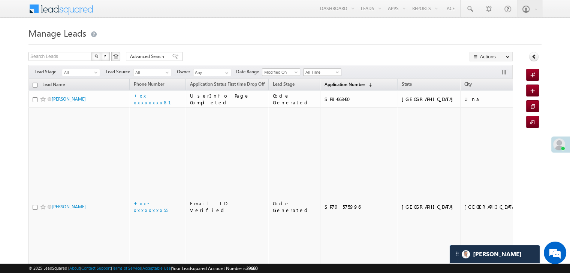
click at [326, 84] on span "Application Number" at bounding box center [344, 85] width 40 height 6
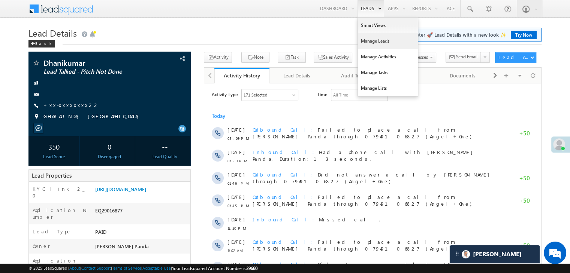
click at [367, 40] on link "Manage Leads" at bounding box center [388, 41] width 60 height 16
